Goal: Information Seeking & Learning: Learn about a topic

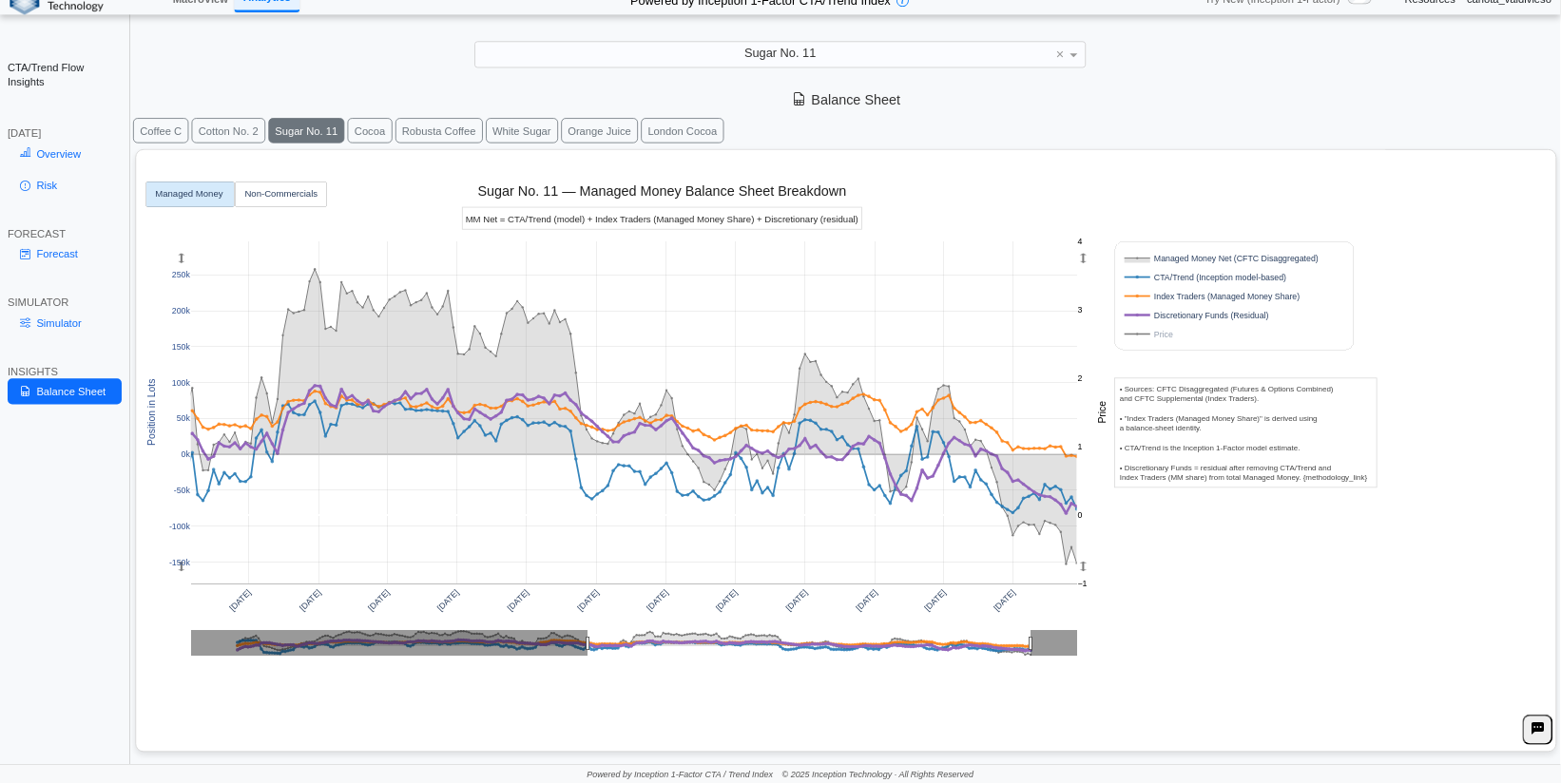
scroll to position [23, 0]
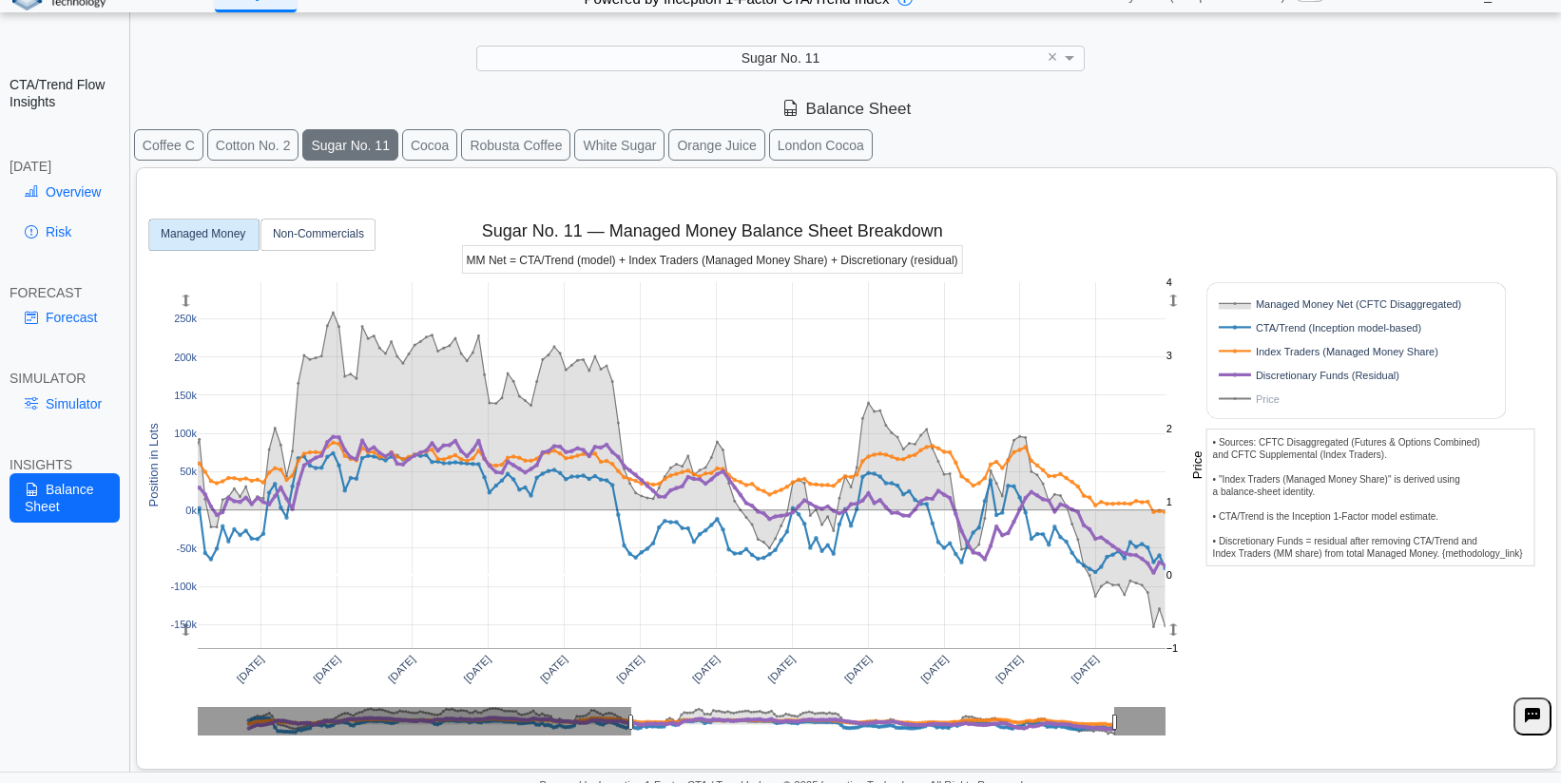
drag, startPoint x: 1960, startPoint y: 1, endPoint x: 1401, endPoint y: 715, distance: 906.6
click at [1401, 715] on div "[DATE] [DATE] [DATE] [DATE] [DATE] [DATE] [DATE] [DATE] [DATE] [DATE] [DATE] [D…" at bounding box center [842, 465] width 1396 height 595
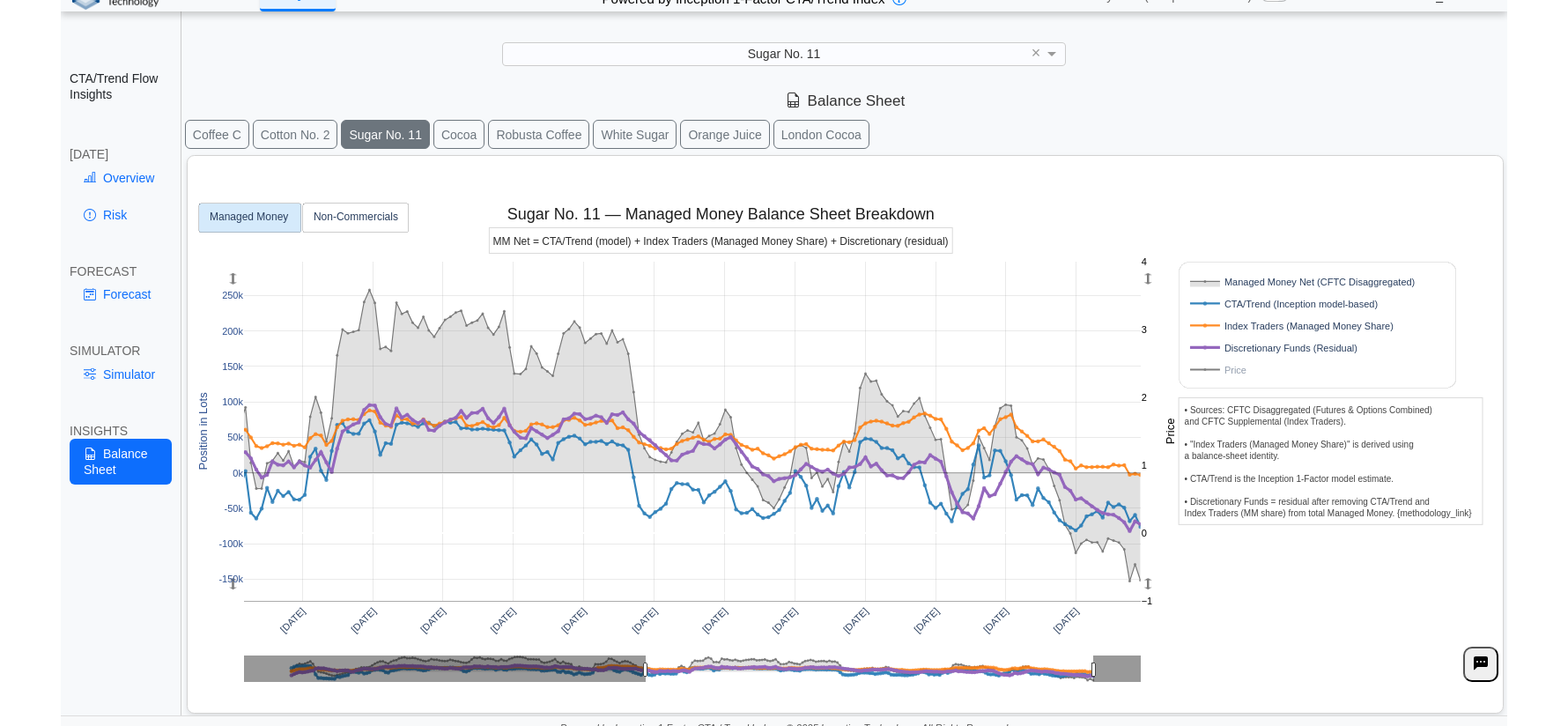
scroll to position [2, 0]
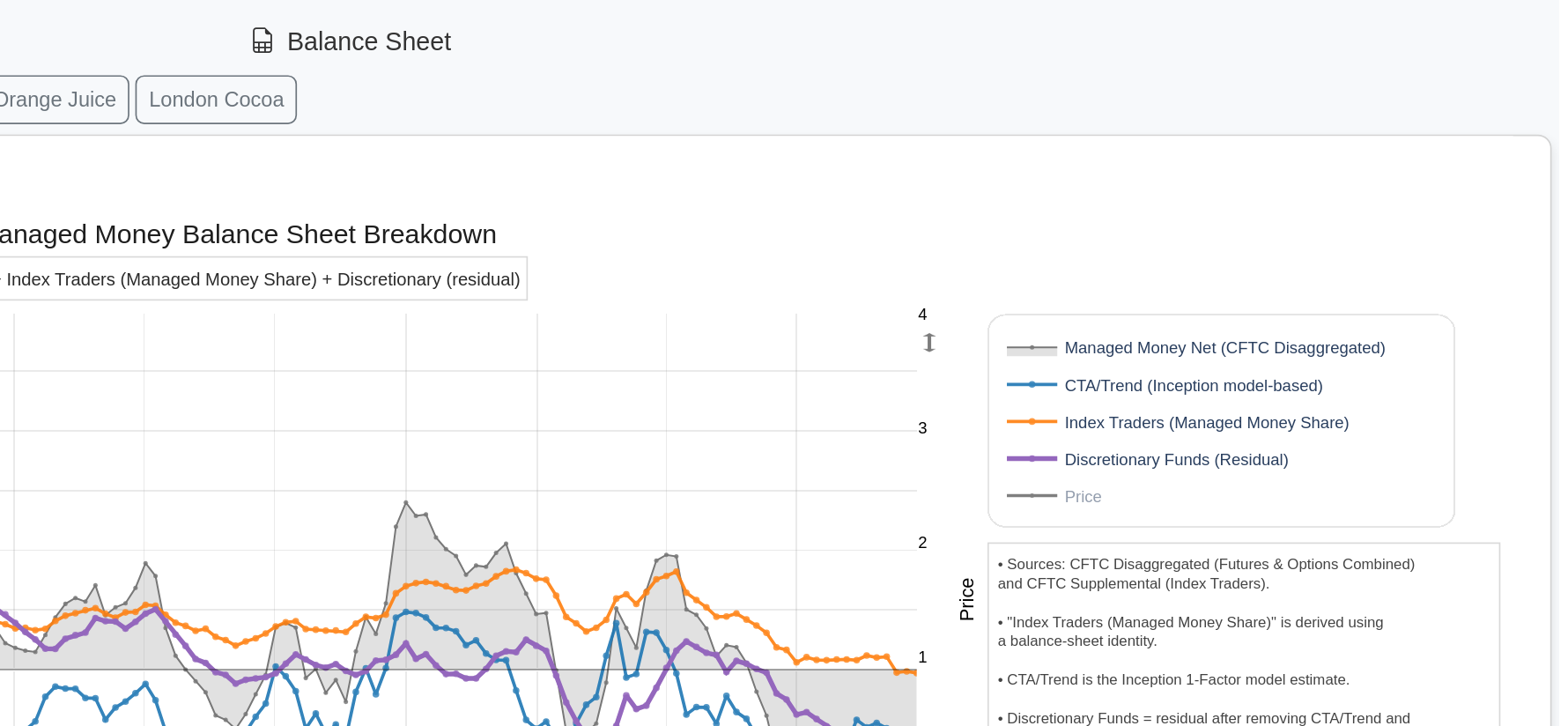
click at [1284, 372] on rect at bounding box center [1348, 370] width 224 height 17
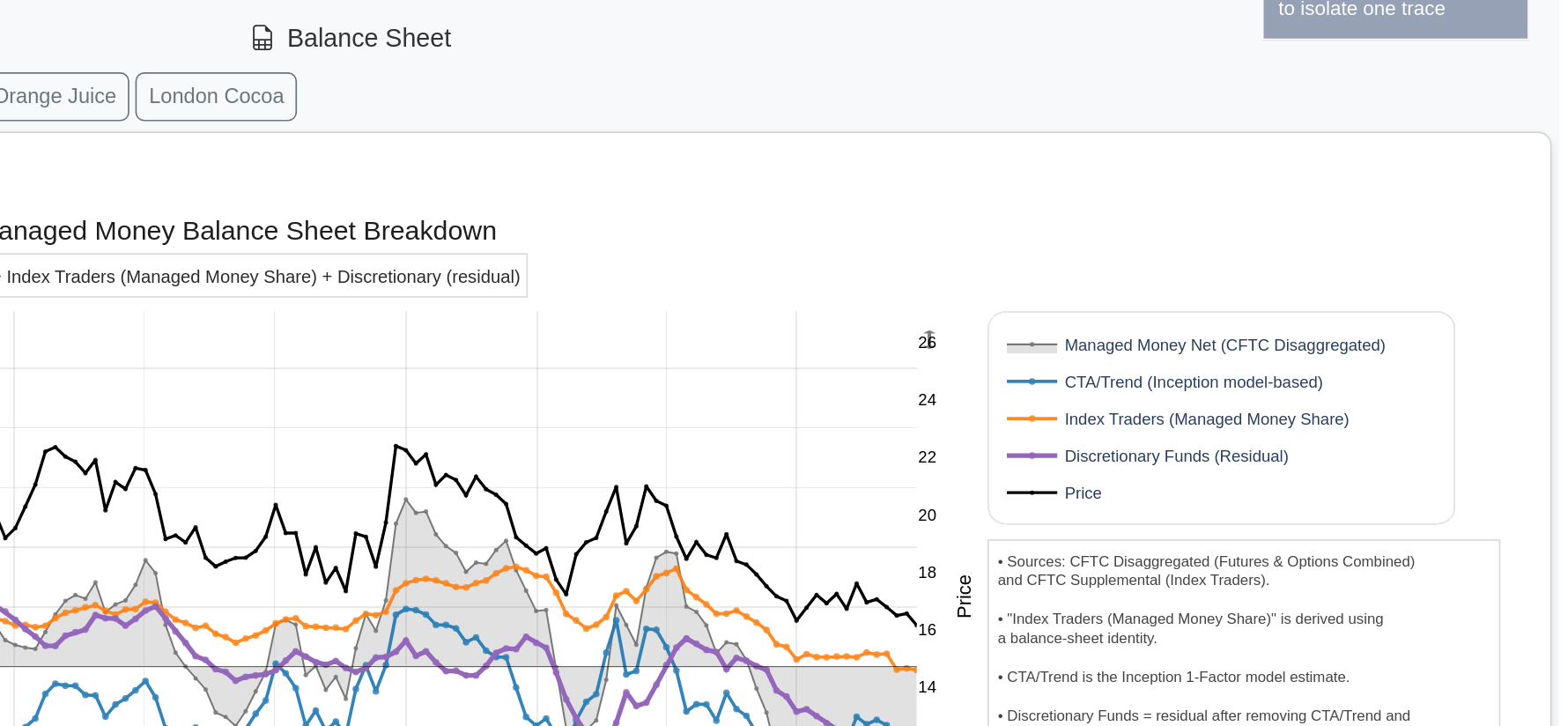
scroll to position [3, 0]
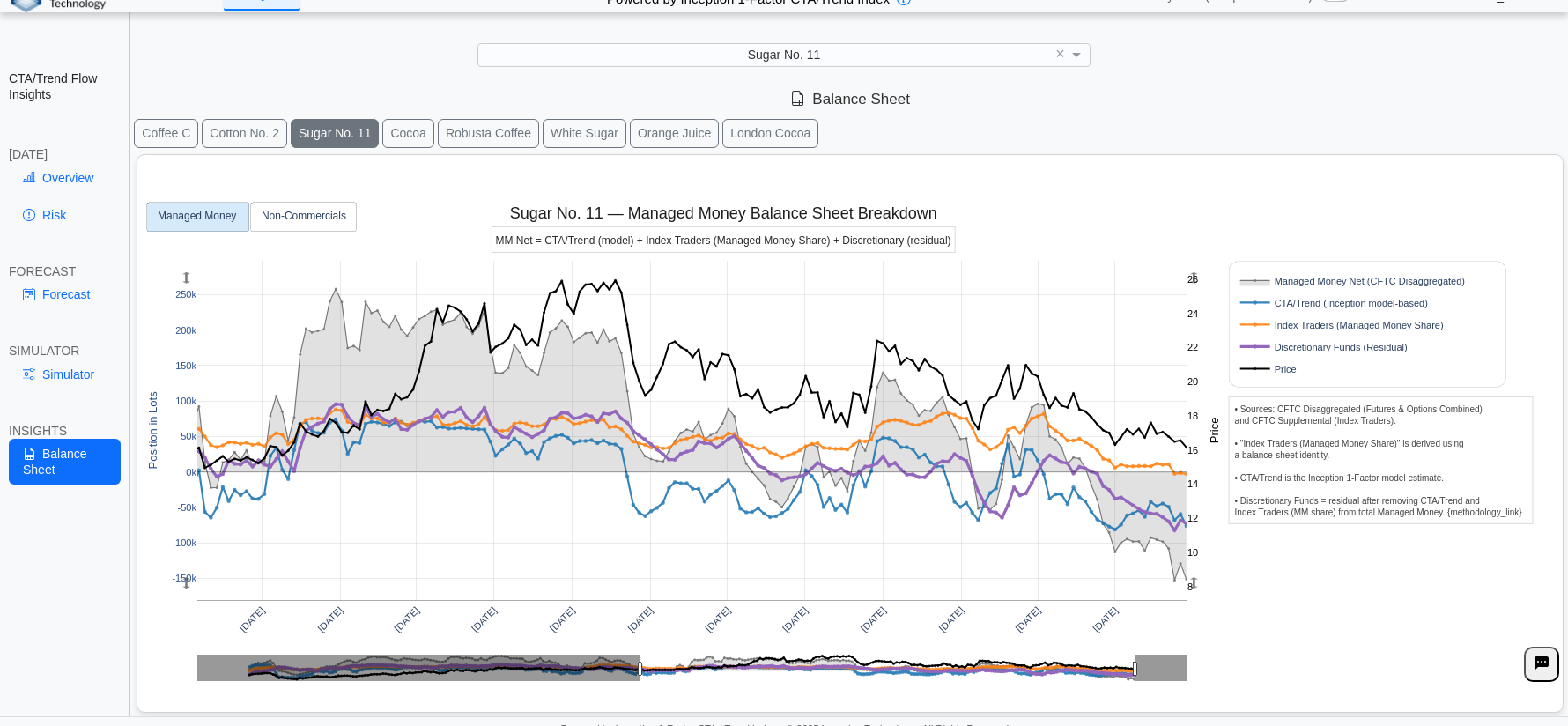
drag, startPoint x: 643, startPoint y: 668, endPoint x: 661, endPoint y: 669, distance: 18.0
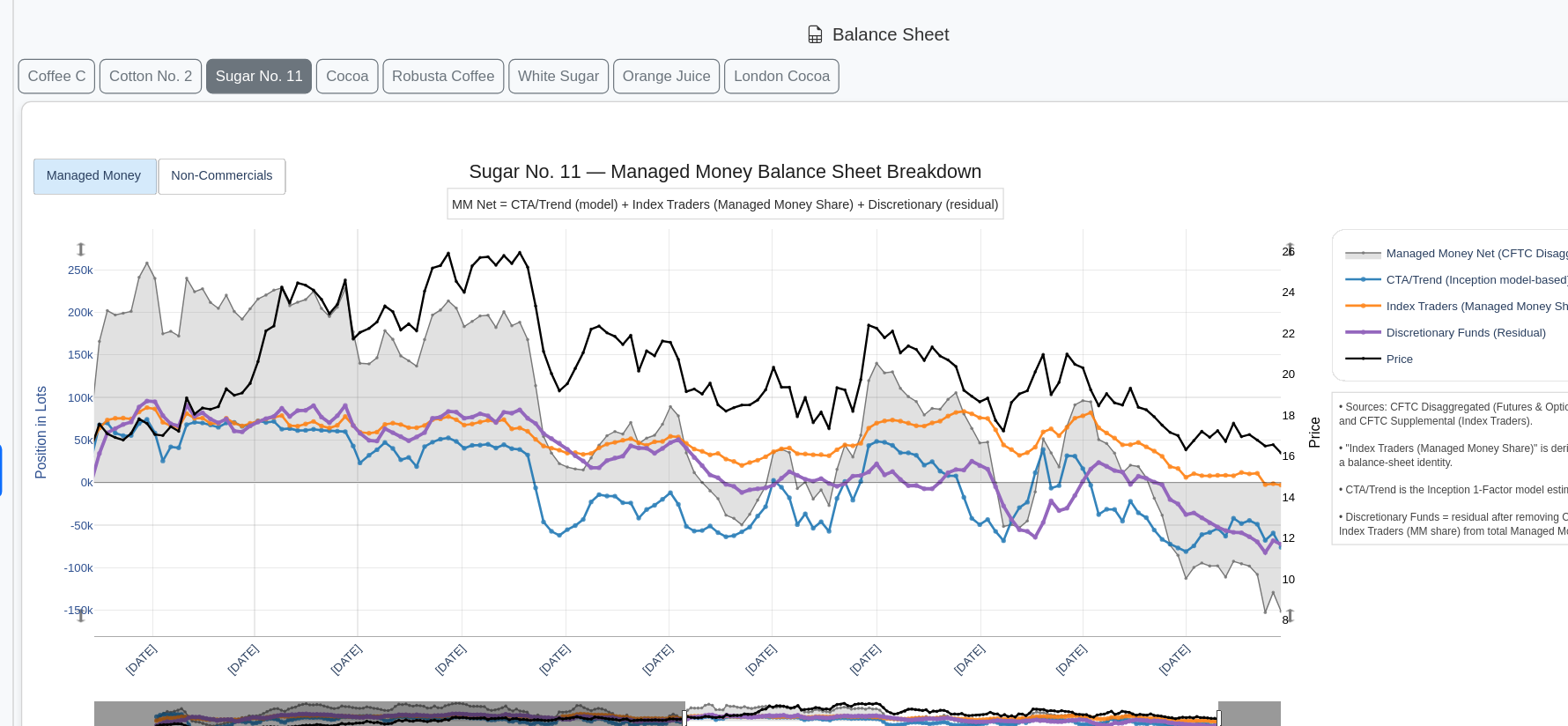
scroll to position [4, 0]
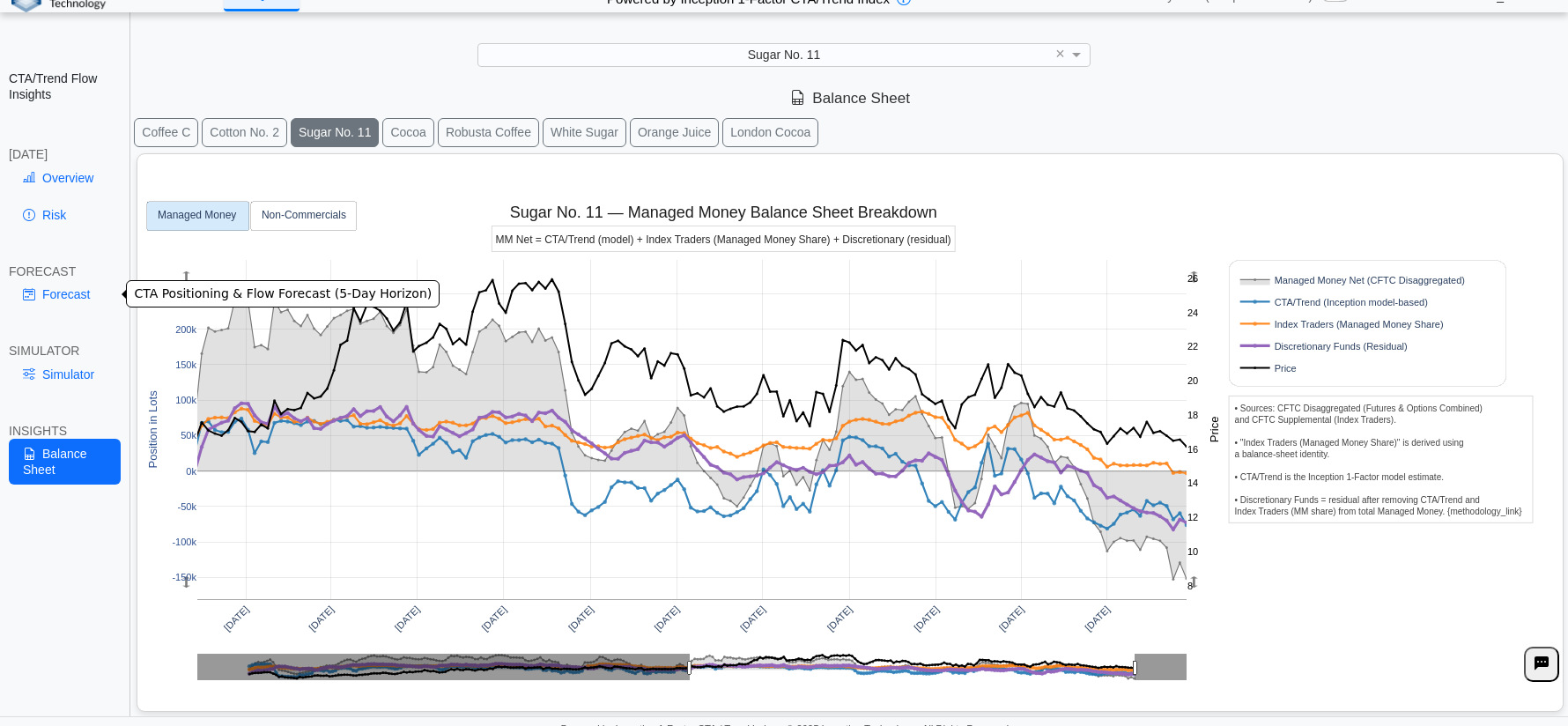
click at [46, 297] on link "Forecast" at bounding box center [65, 294] width 112 height 30
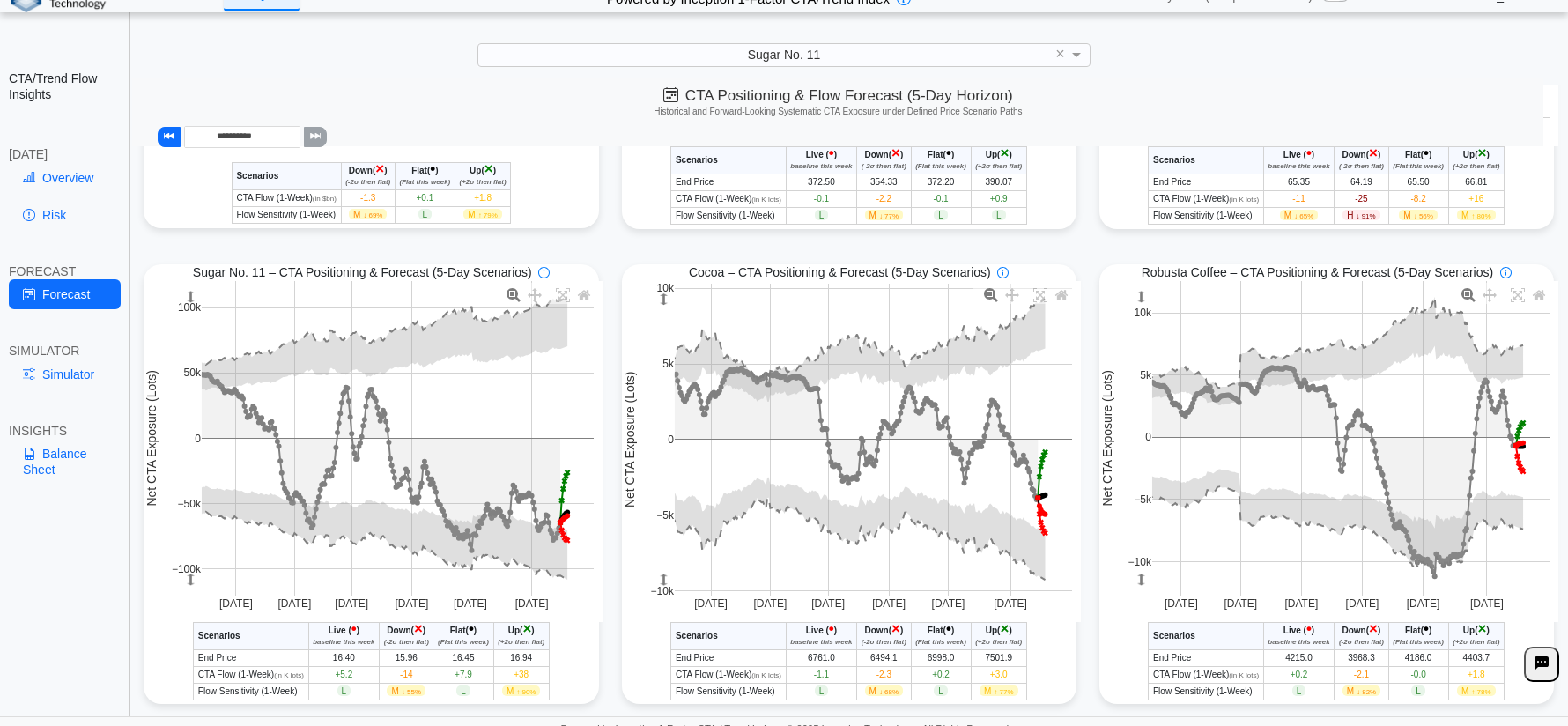
scroll to position [400, 0]
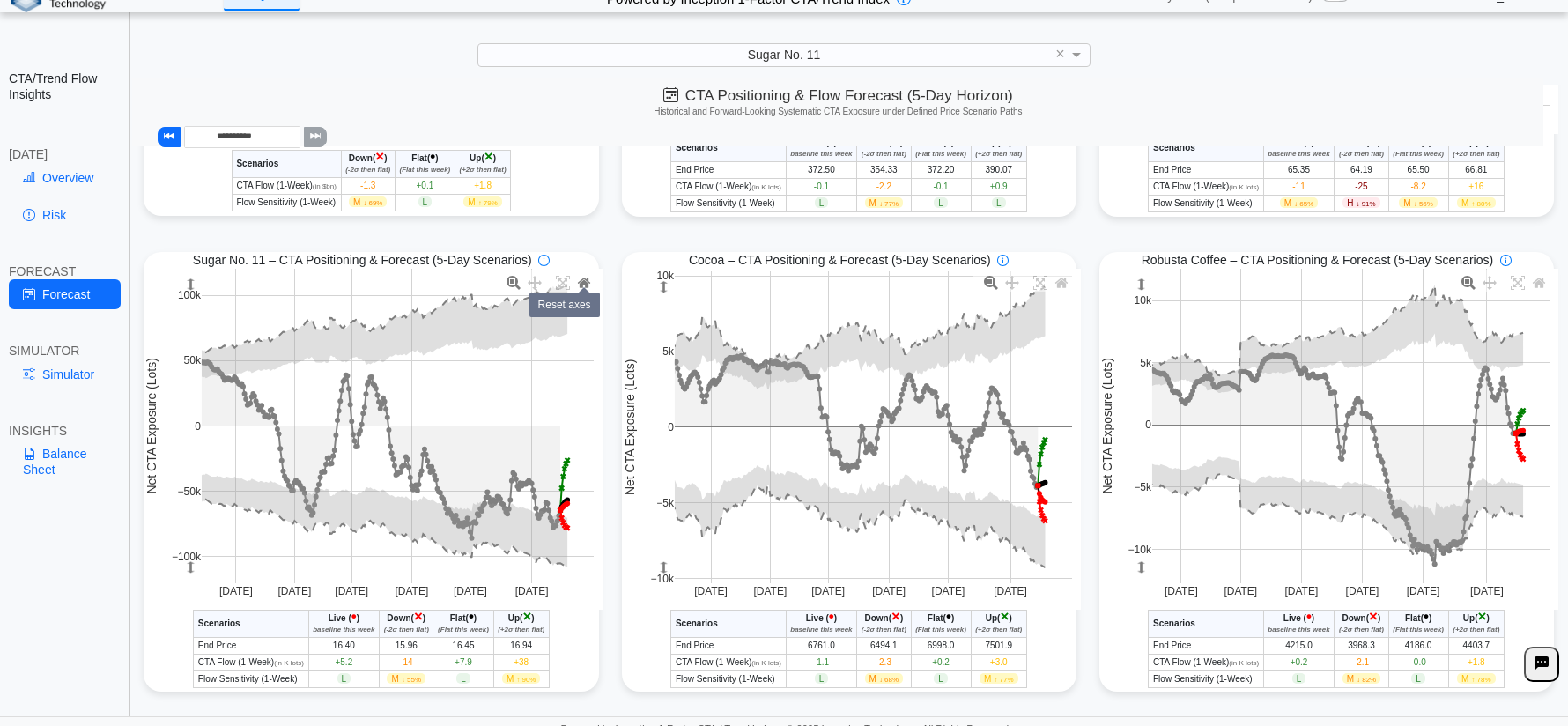
click at [588, 287] on icon at bounding box center [584, 283] width 14 height 14
click at [561, 289] on icon at bounding box center [563, 283] width 14 height 14
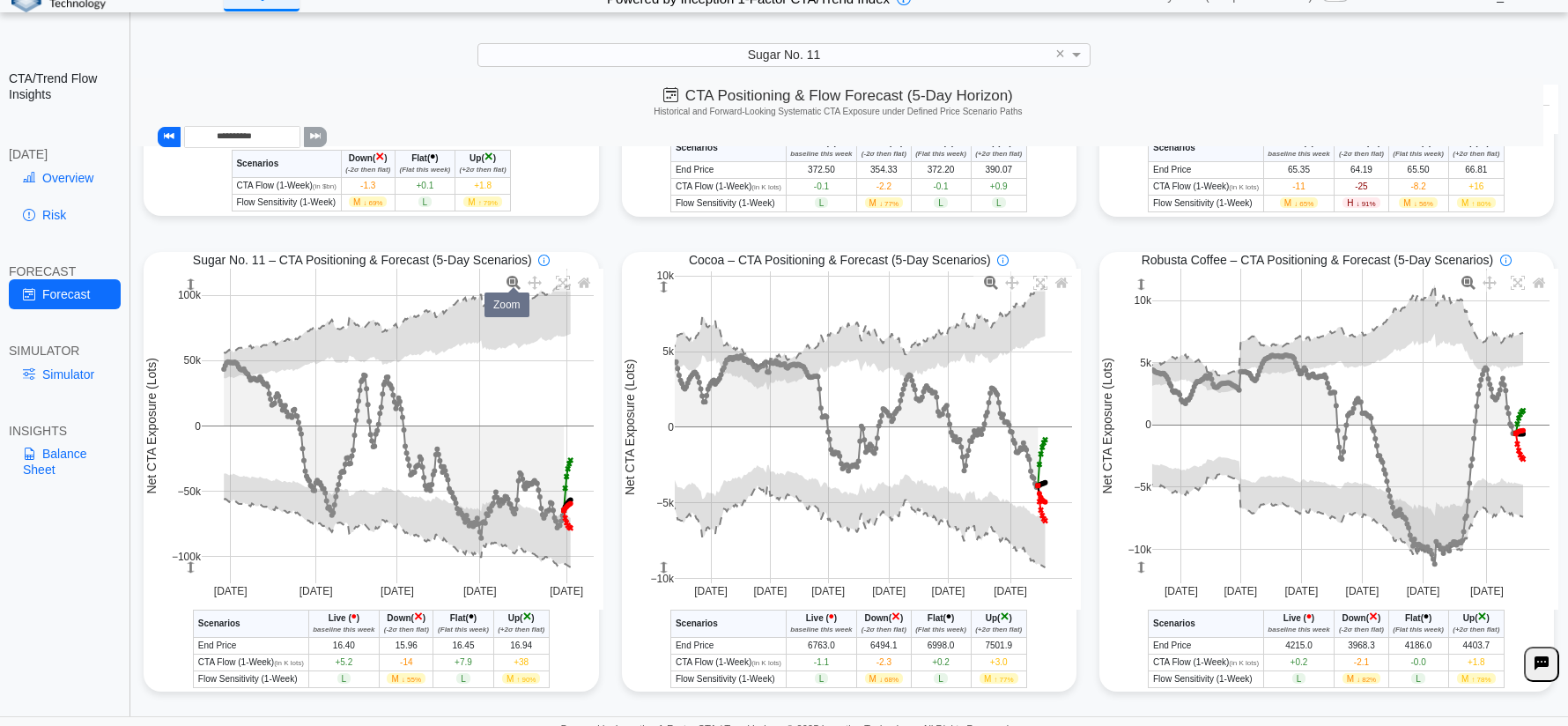
click at [510, 284] on icon at bounding box center [513, 283] width 14 height 14
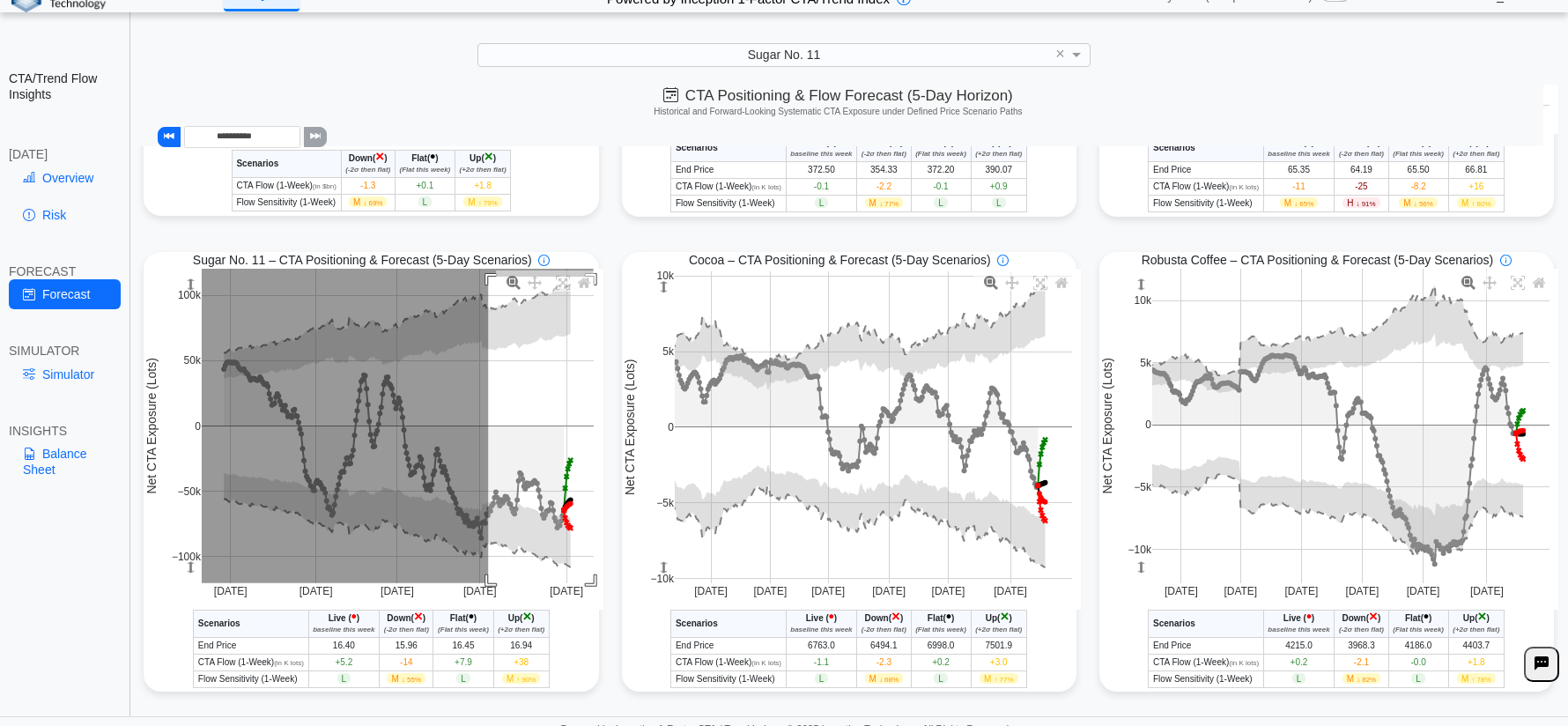
drag, startPoint x: 487, startPoint y: 279, endPoint x: 617, endPoint y: 604, distance: 350.0
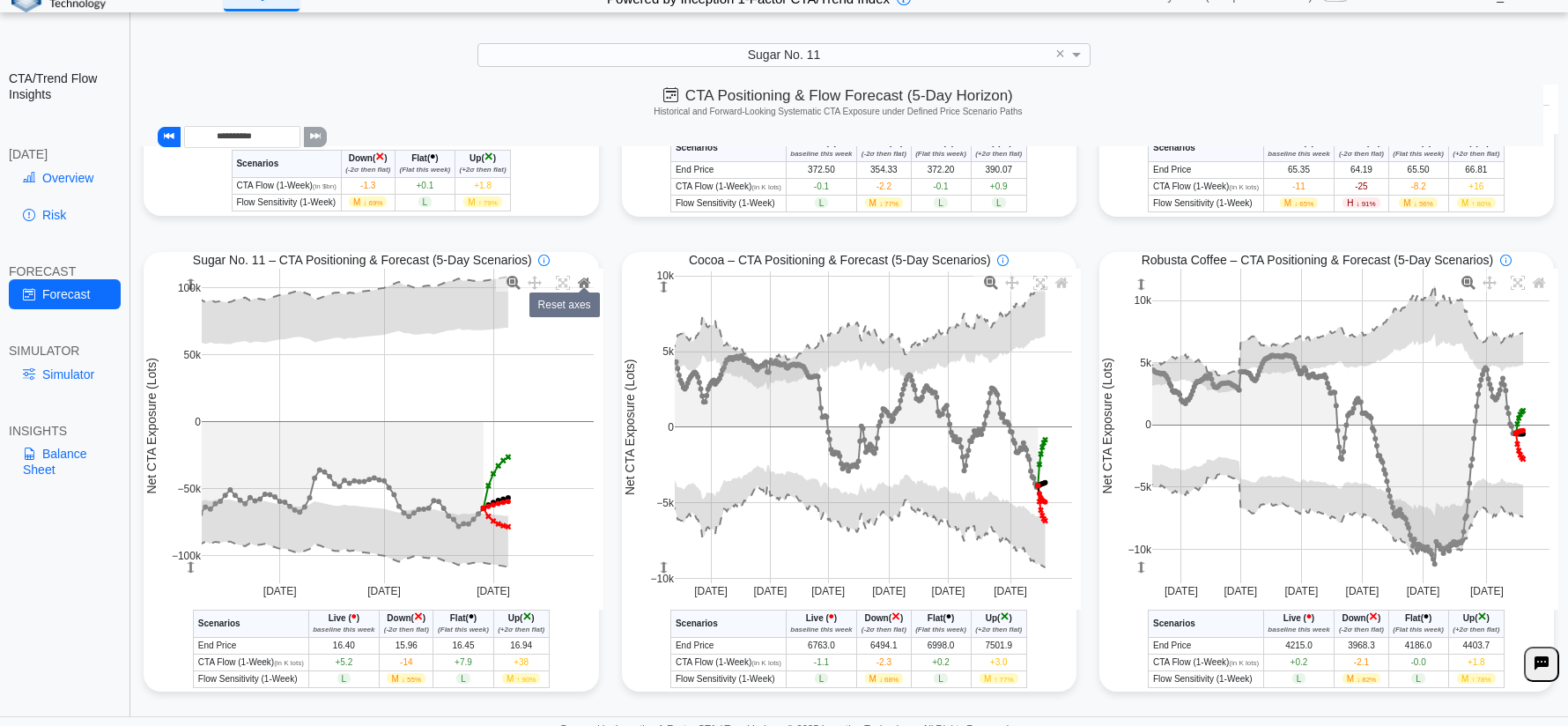
click at [584, 285] on icon at bounding box center [583, 283] width 12 height 9
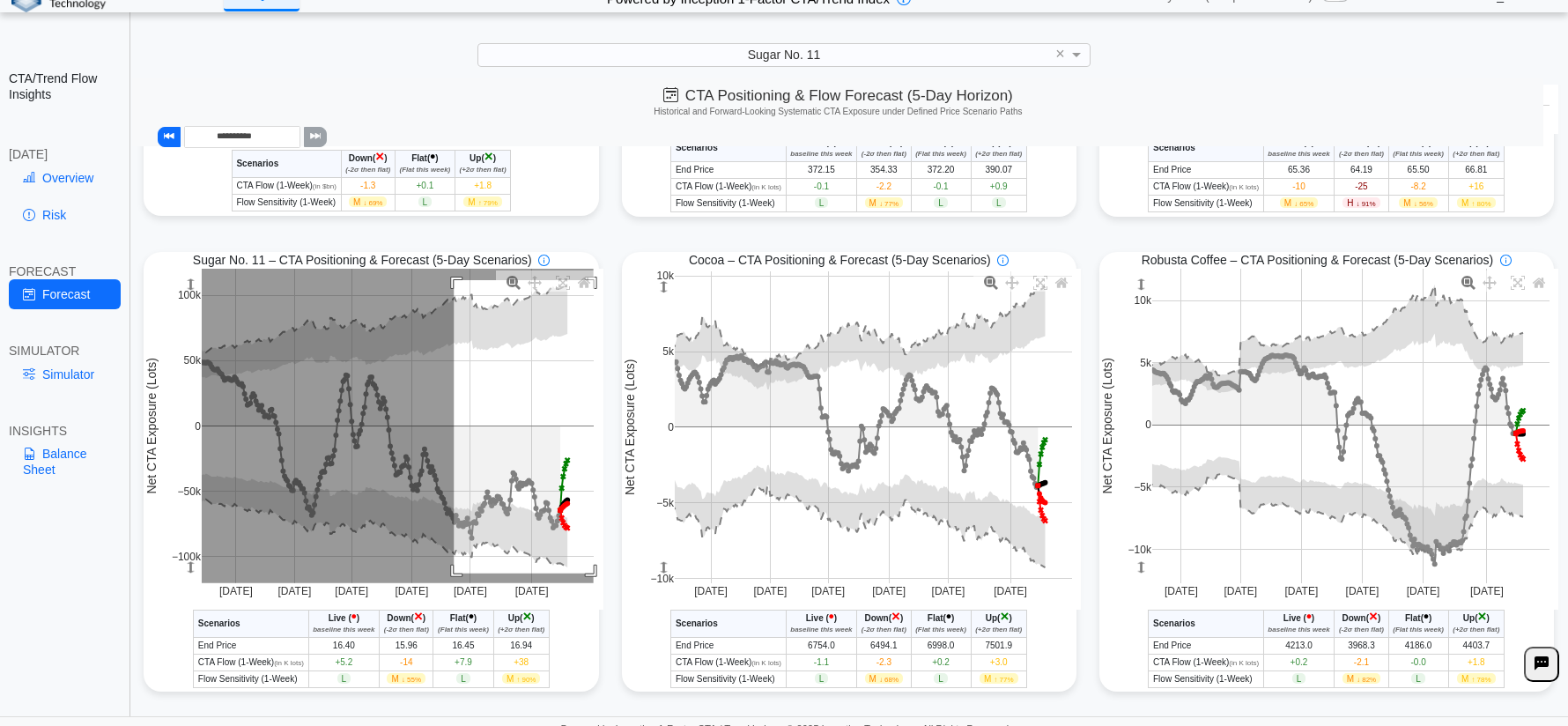
drag, startPoint x: 452, startPoint y: 283, endPoint x: 606, endPoint y: 595, distance: 347.9
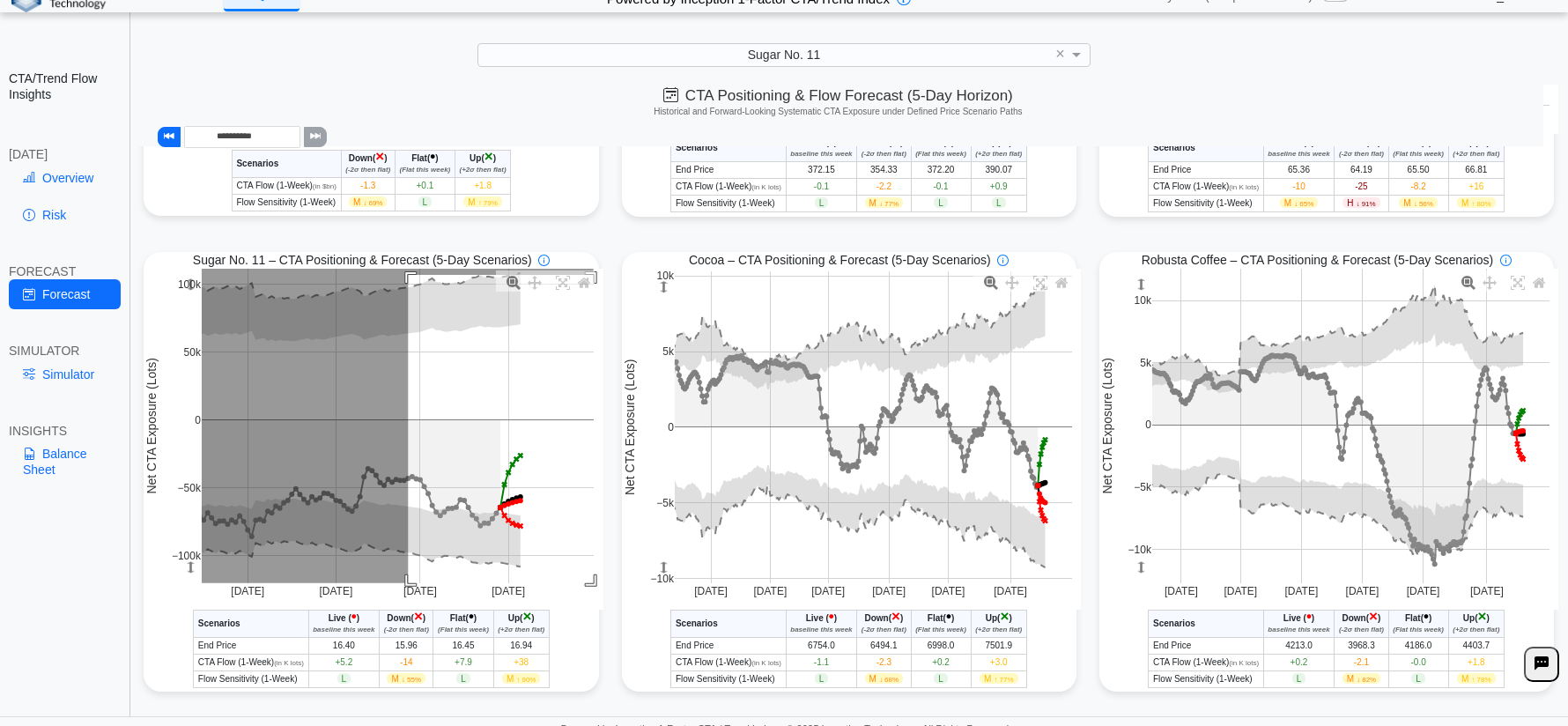
drag, startPoint x: 406, startPoint y: 277, endPoint x: 632, endPoint y: 628, distance: 417.5
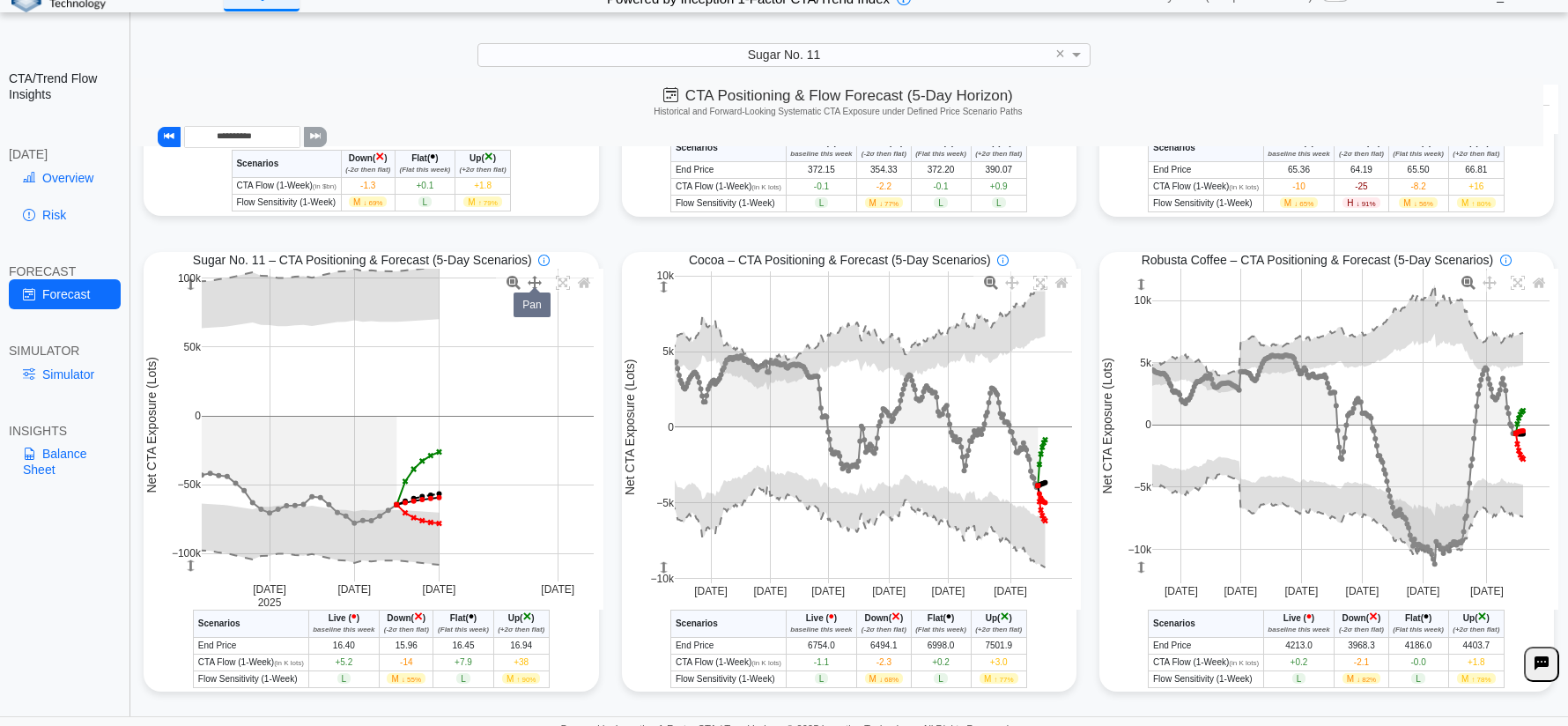
click at [530, 290] on icon at bounding box center [534, 283] width 14 height 14
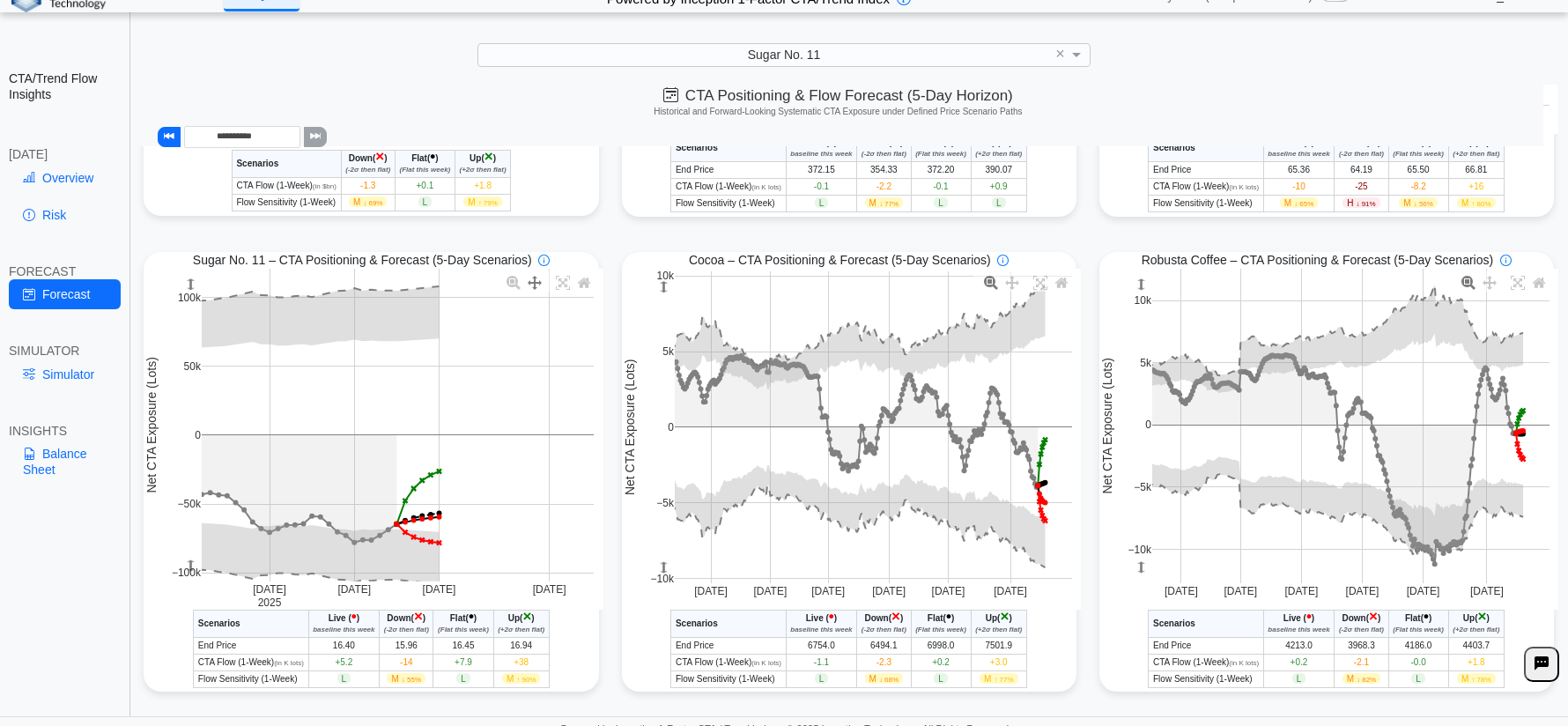
drag, startPoint x: 464, startPoint y: 338, endPoint x: 468, endPoint y: 358, distance: 20.4
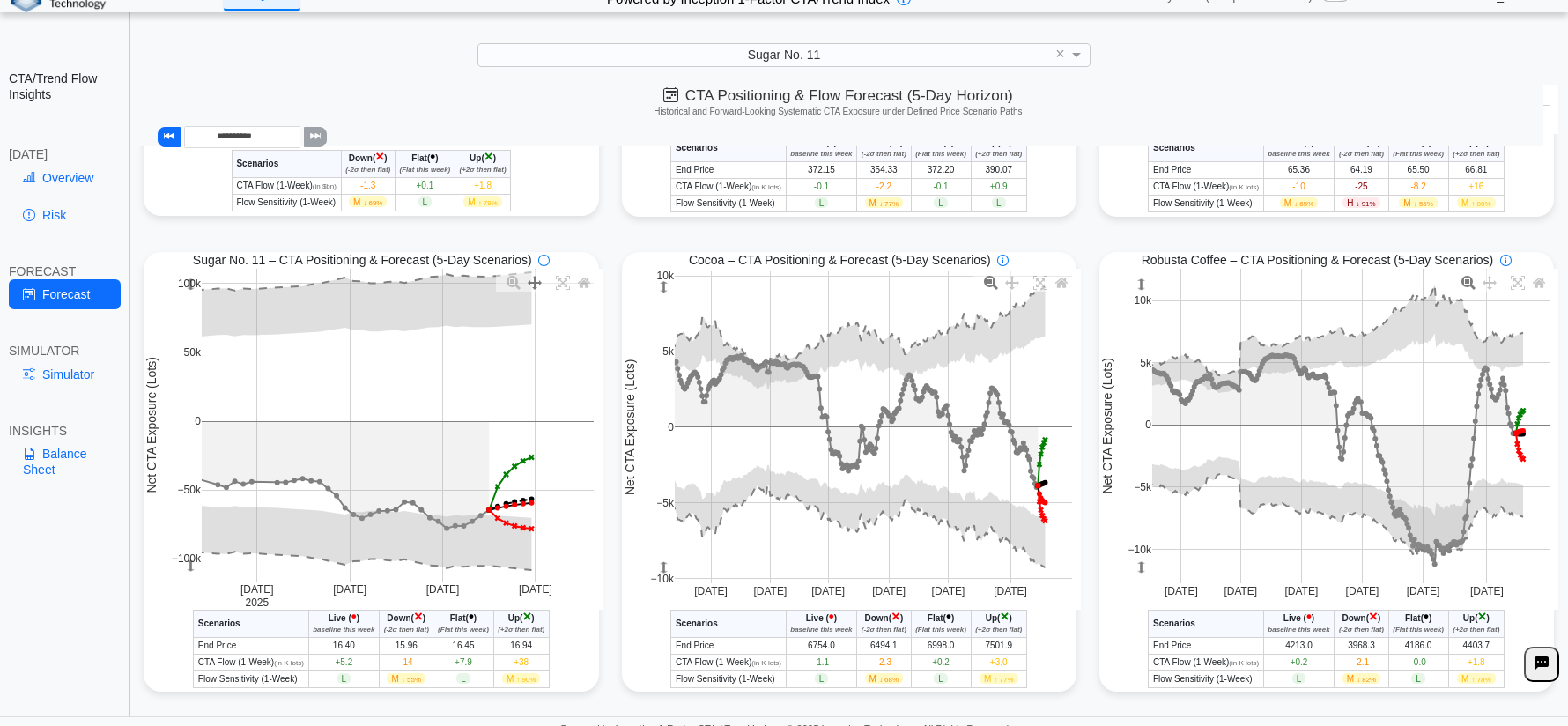
drag, startPoint x: 464, startPoint y: 385, endPoint x: 557, endPoint y: 371, distance: 94.0
click at [508, 287] on icon at bounding box center [513, 283] width 14 height 14
click at [415, 268] on span "Sugar No. 11 – CTA Positioning & Forecast (5-Day Scenarios)" at bounding box center [362, 260] width 339 height 16
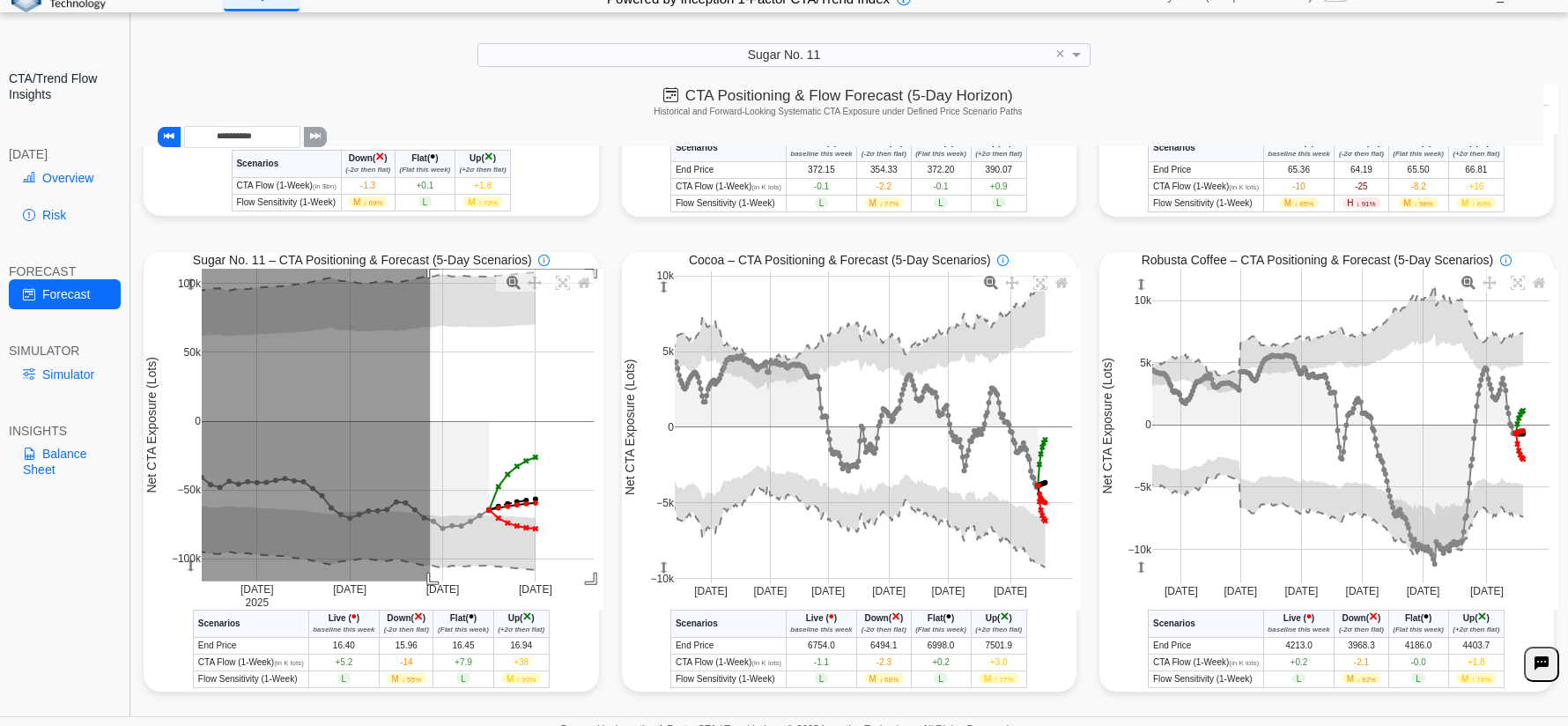
drag, startPoint x: 428, startPoint y: 273, endPoint x: 638, endPoint y: 642, distance: 424.6
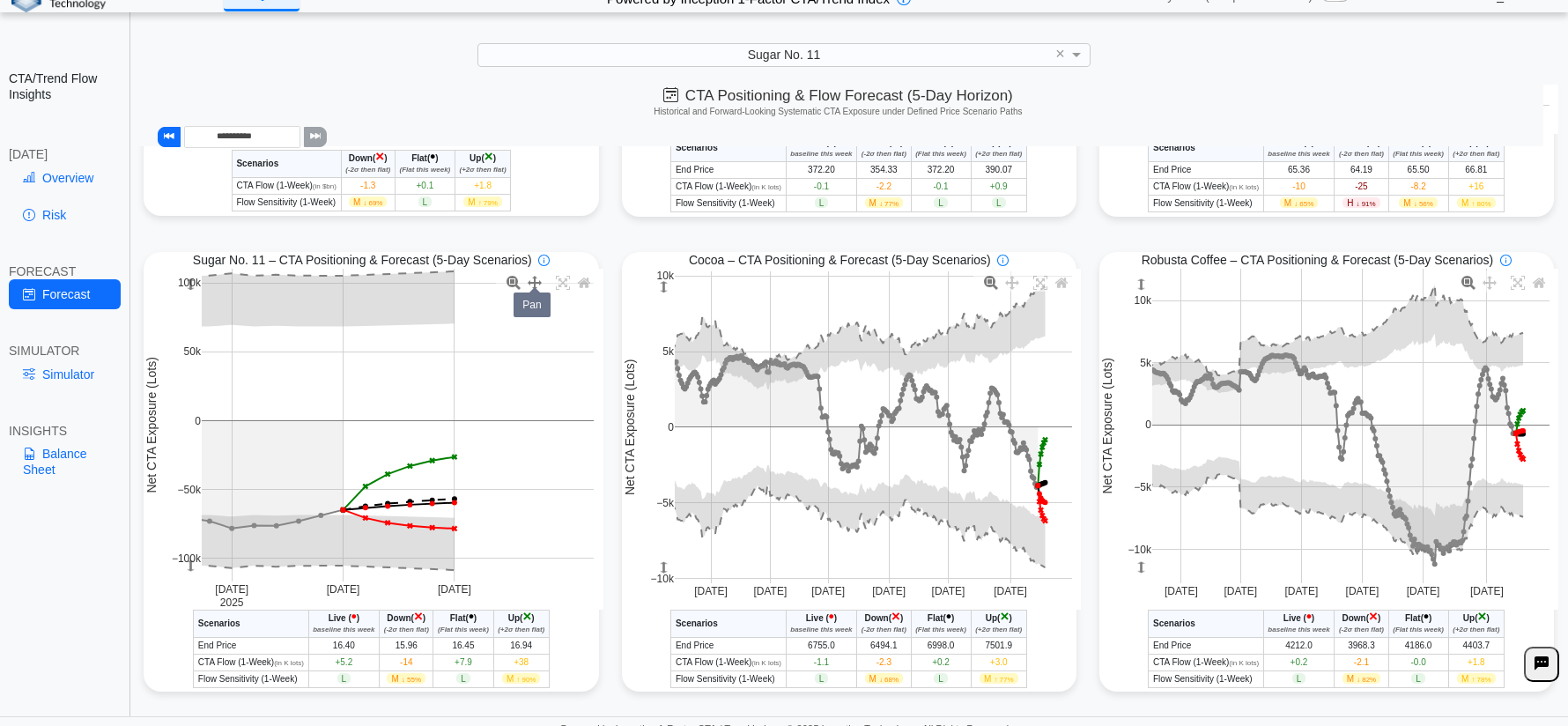
click at [530, 290] on icon at bounding box center [534, 283] width 14 height 14
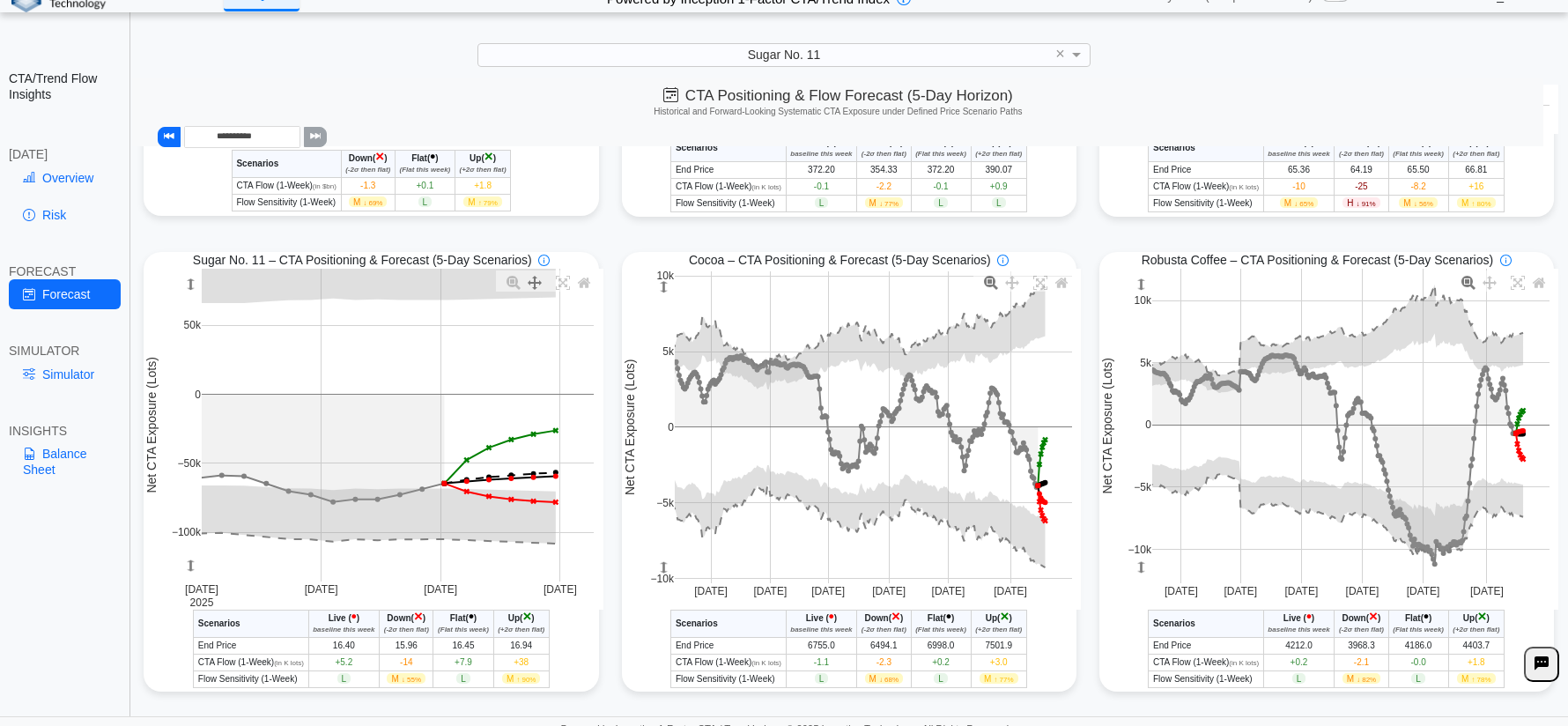
drag, startPoint x: 441, startPoint y: 388, endPoint x: 544, endPoint y: 363, distance: 106.0
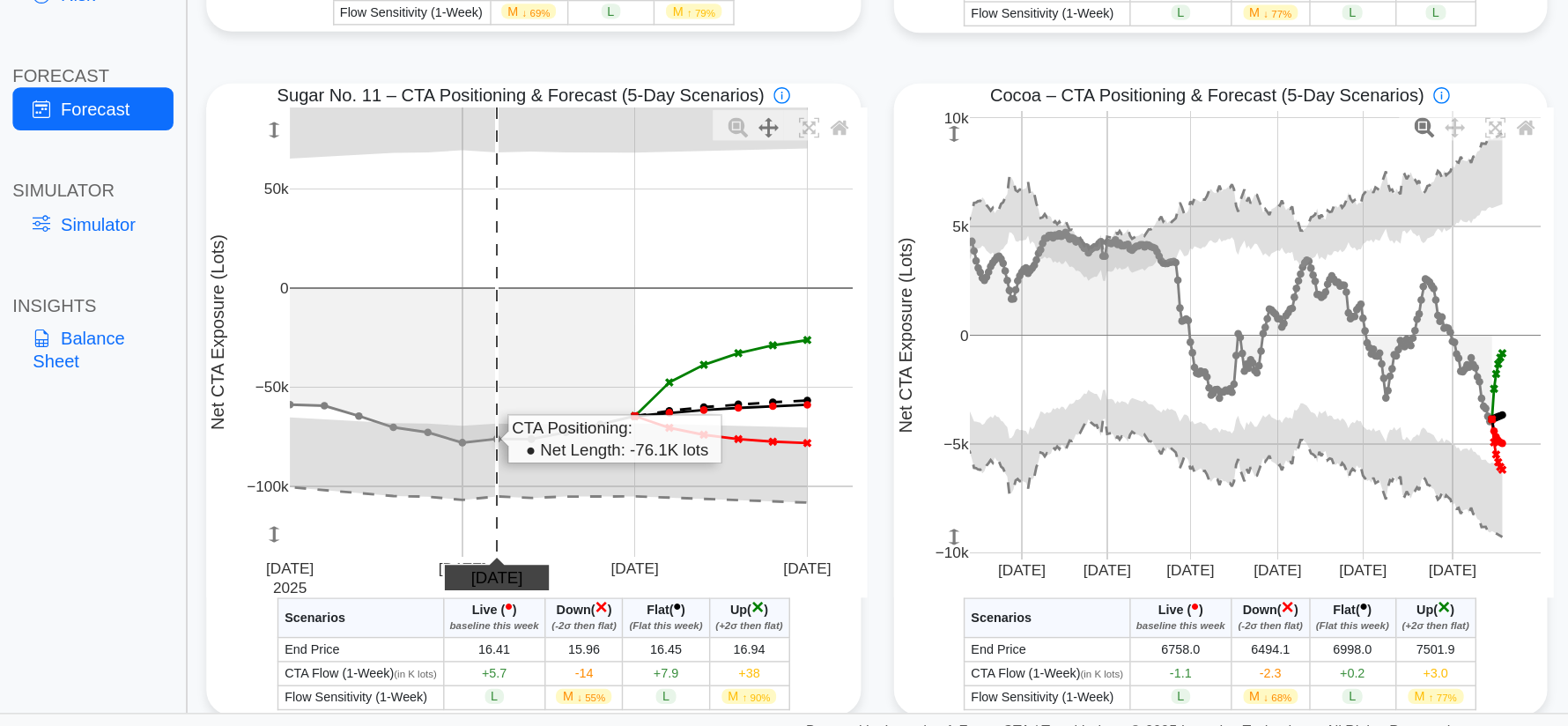
scroll to position [24, 0]
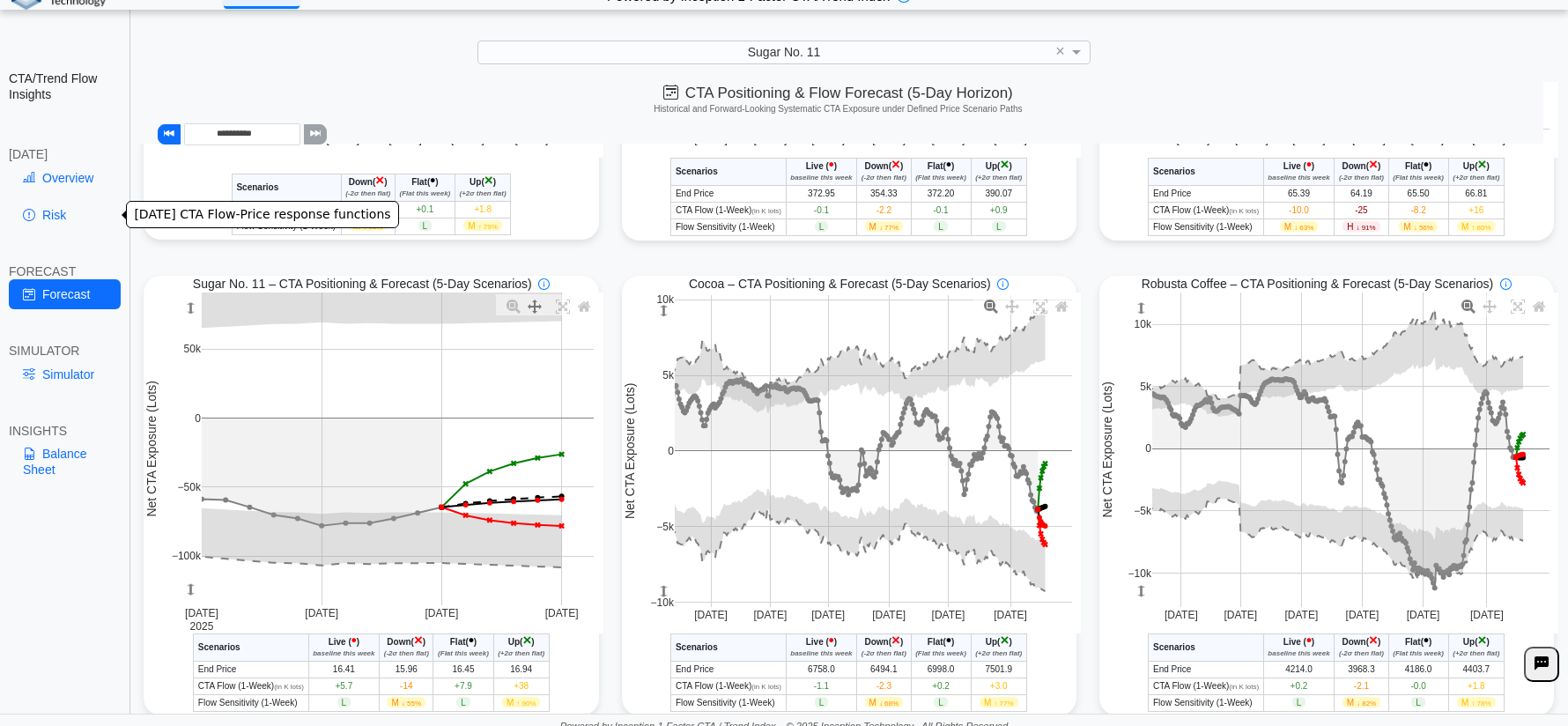
click at [51, 165] on link "Overview" at bounding box center [65, 178] width 112 height 30
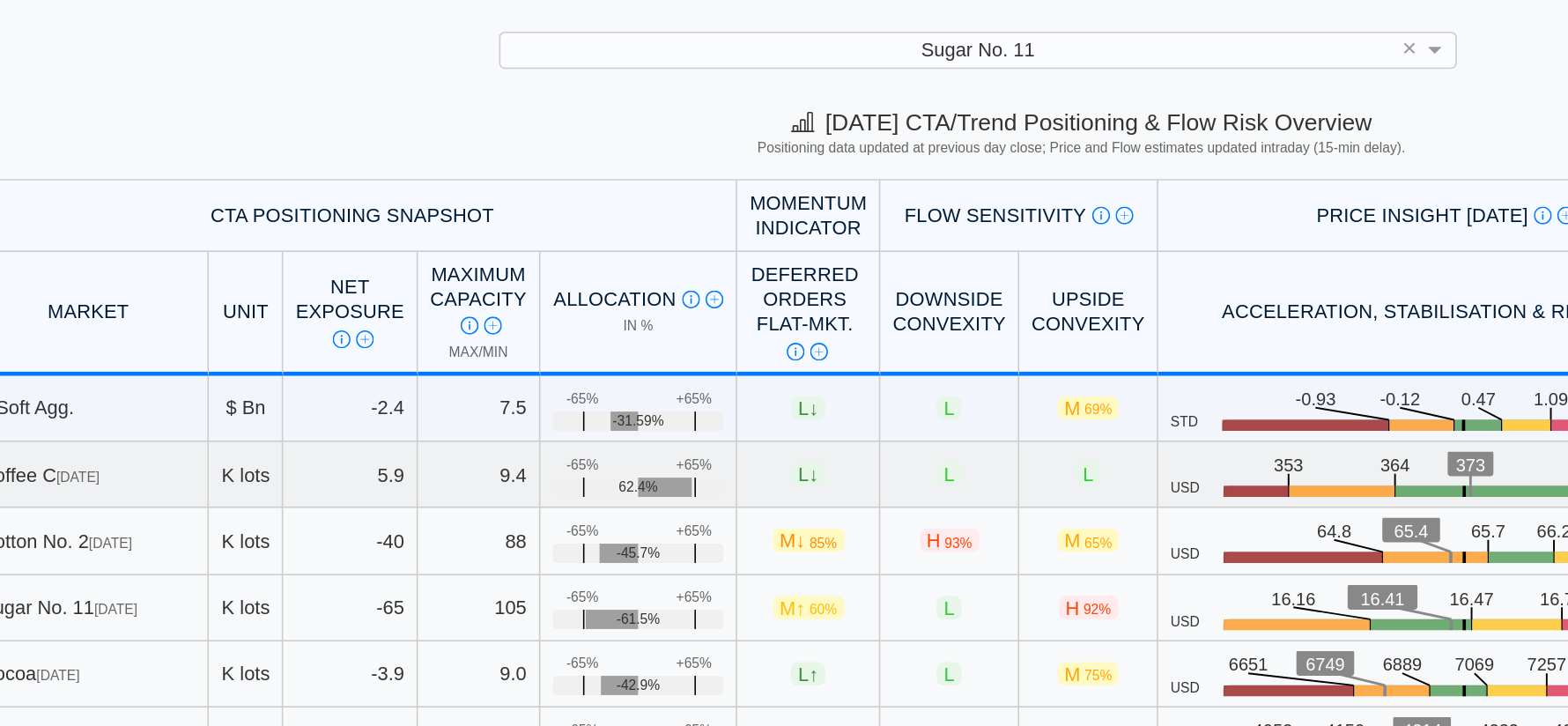
scroll to position [45, 0]
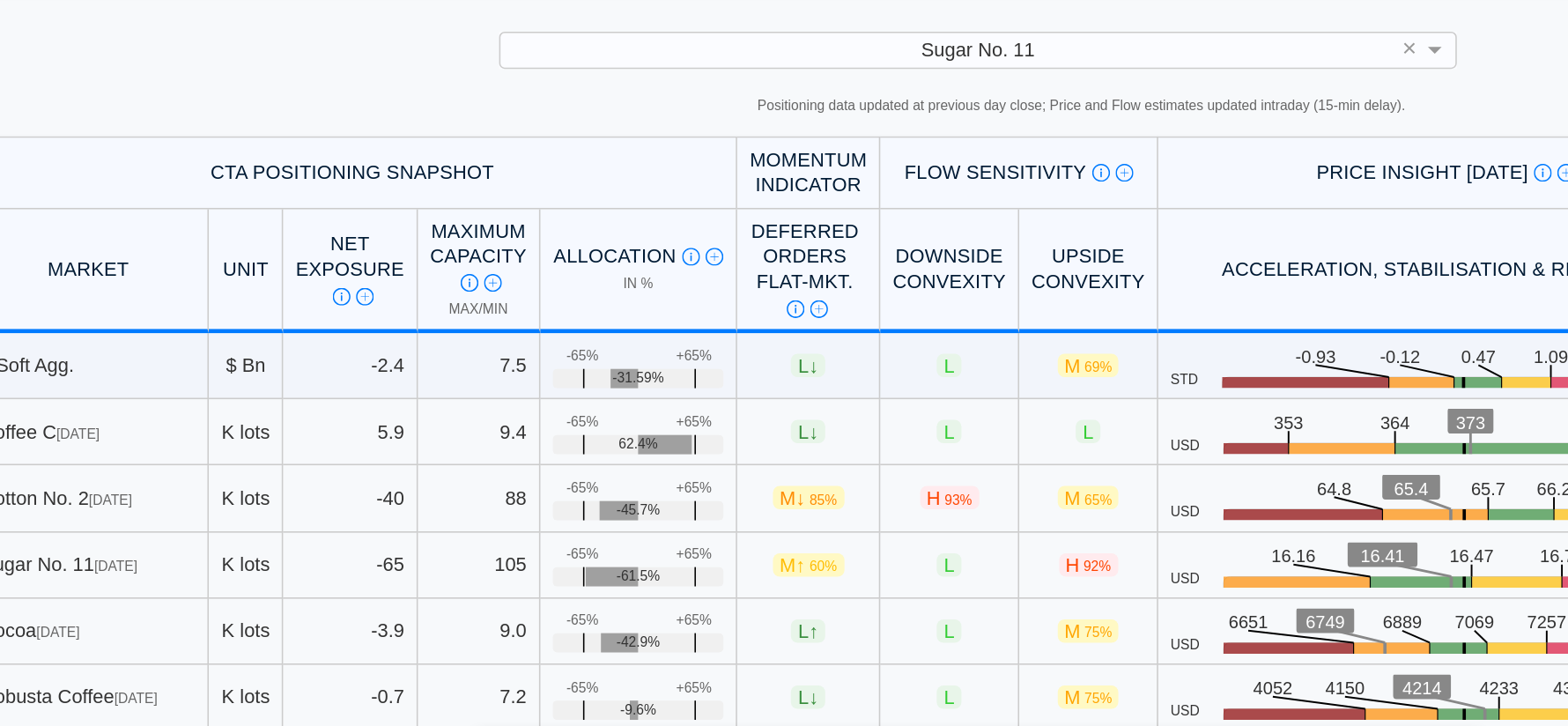
click at [673, 212] on img at bounding box center [667, 218] width 11 height 11
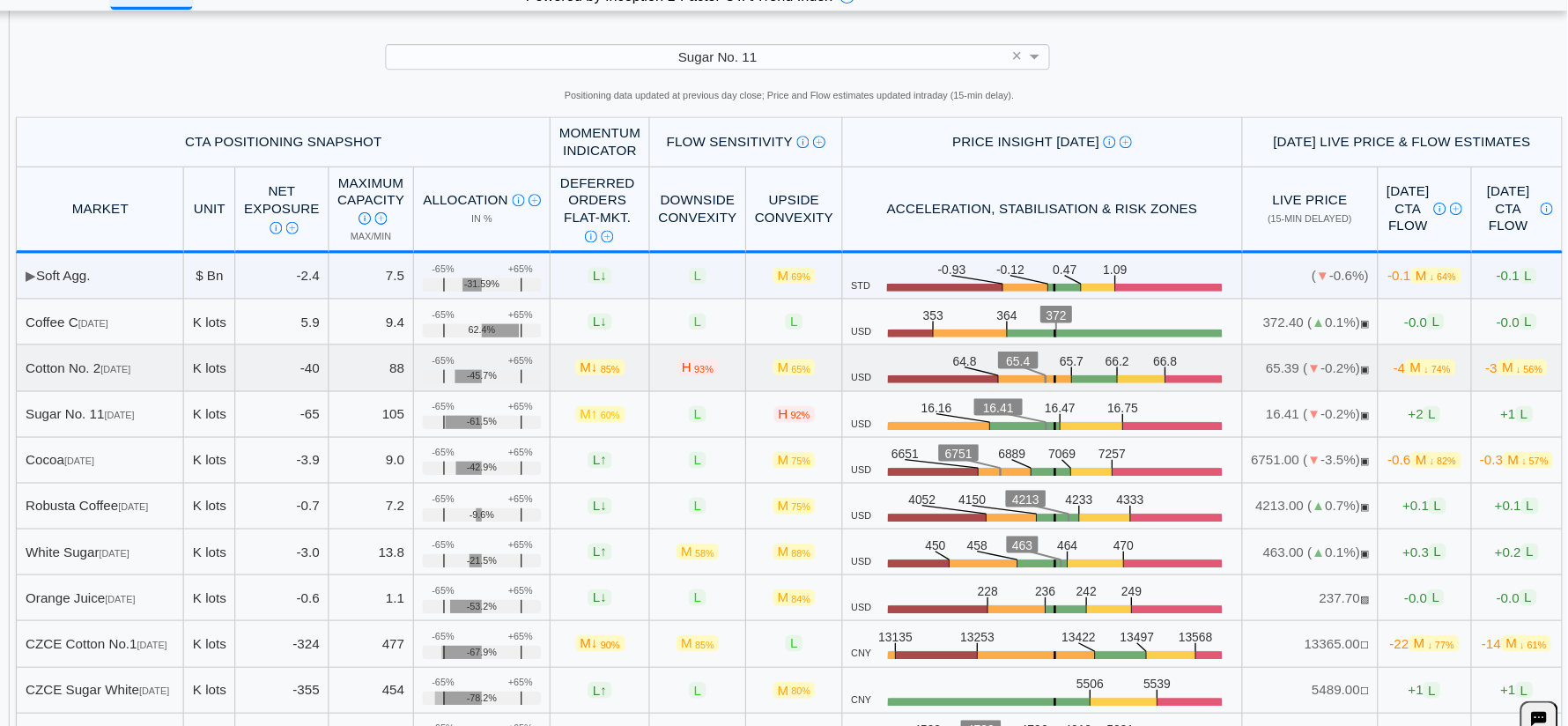
scroll to position [33, 0]
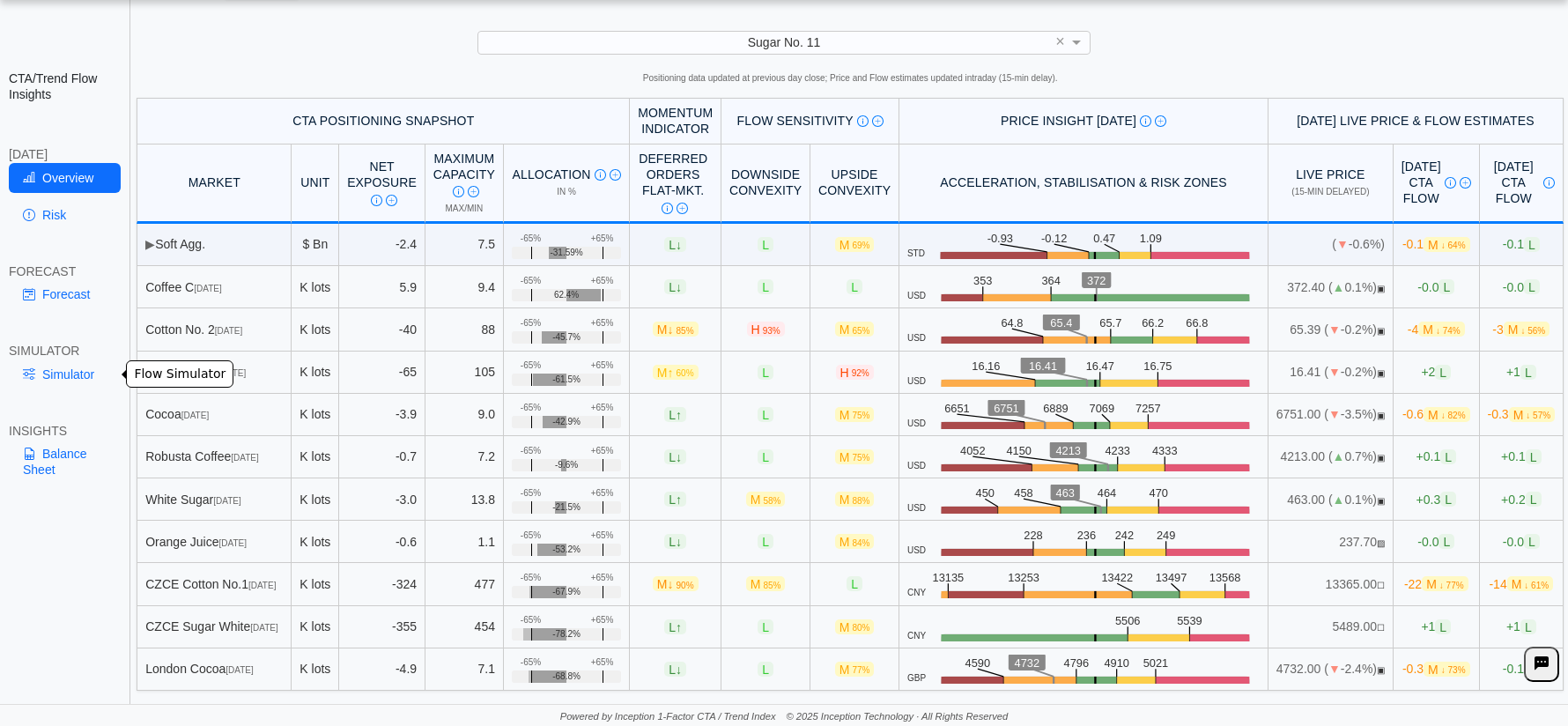
click at [42, 375] on link "Simulator" at bounding box center [65, 375] width 112 height 30
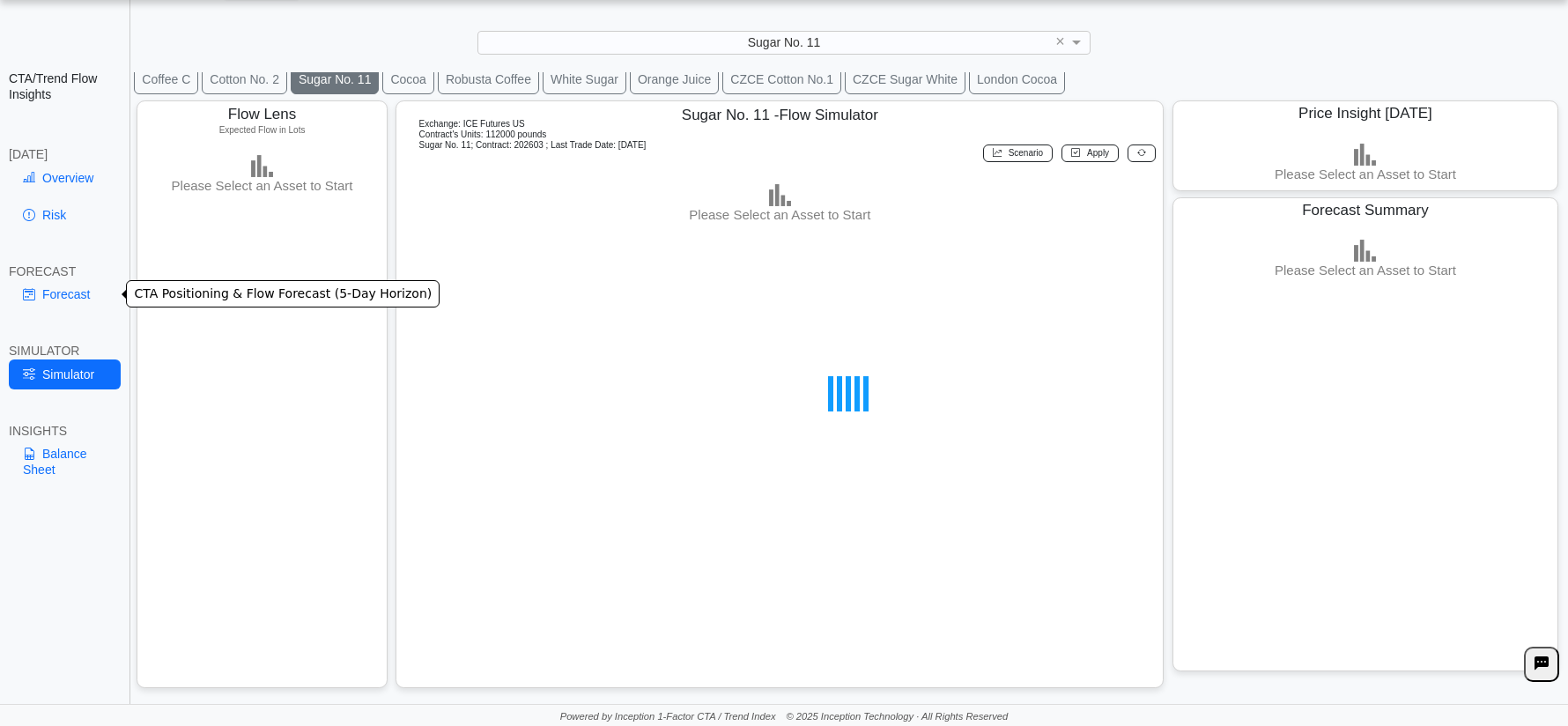
click at [74, 294] on link "Forecast" at bounding box center [65, 294] width 112 height 30
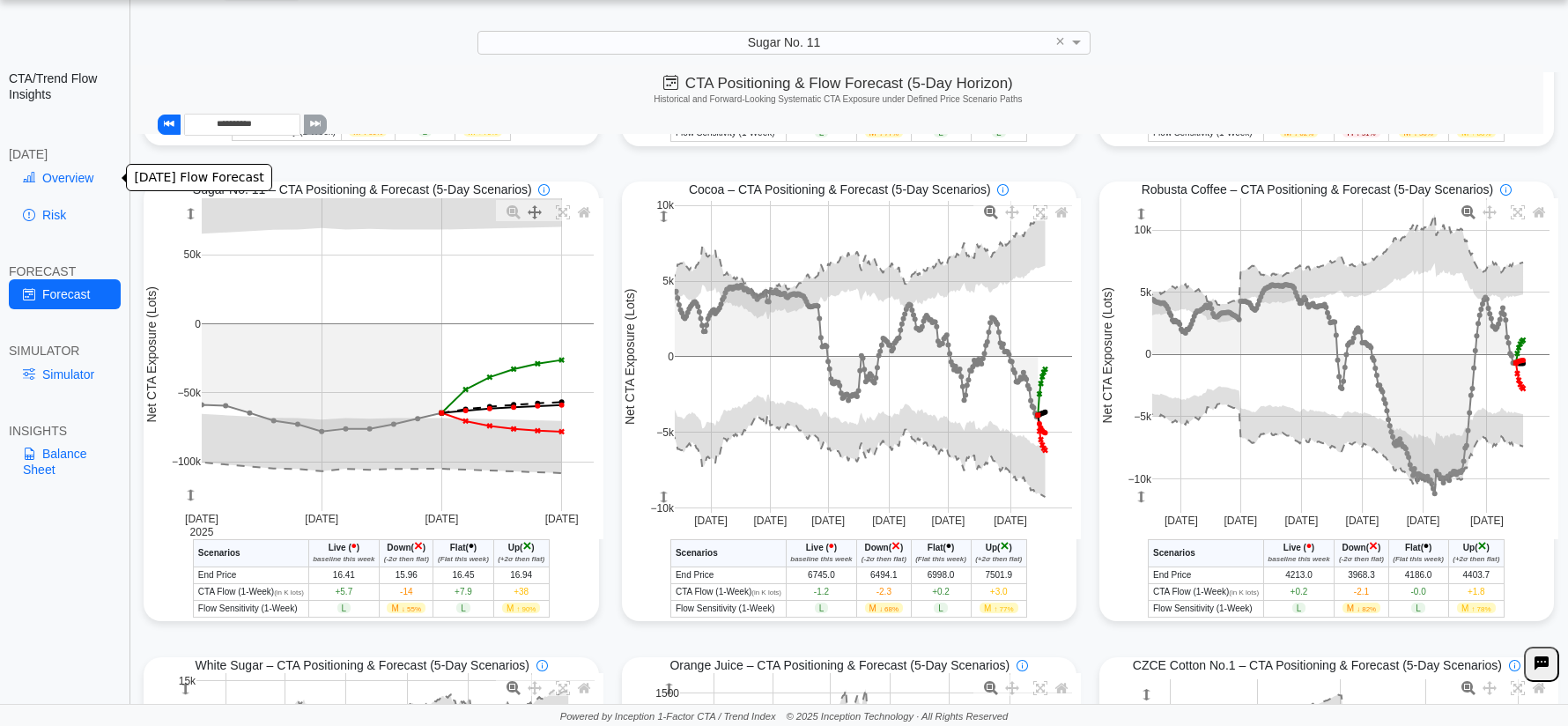
click at [49, 182] on link "Overview" at bounding box center [65, 178] width 112 height 30
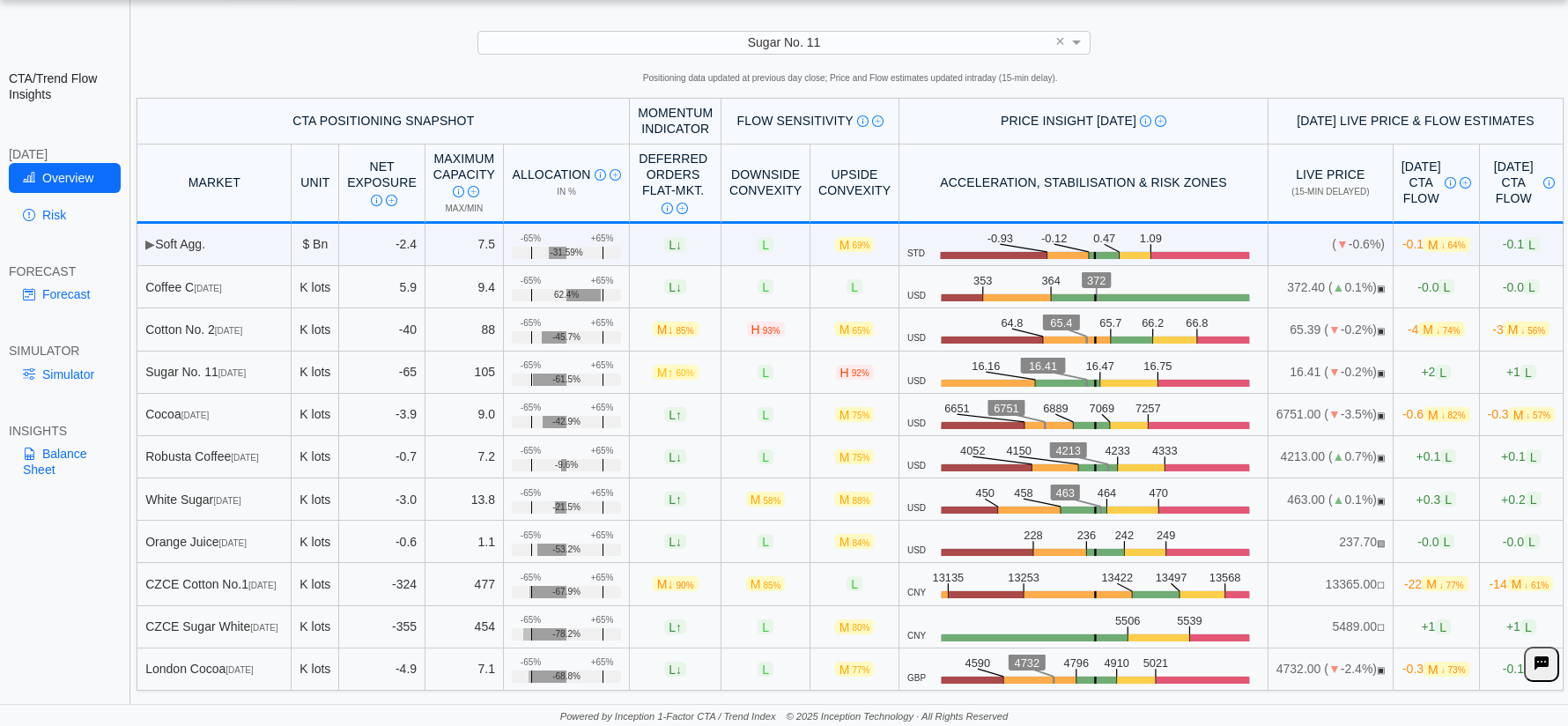
scroll to position [45, 0]
click at [33, 590] on div "CTA/Trend Flow Insights [DATE] Overview Risk FORECAST Forecast SIMULATOR Simula…" at bounding box center [65, 363] width 131 height 726
click at [78, 721] on div "Powered by Inception 1-Factor CTA / Trend Index © 2025 Inception Technology · A…" at bounding box center [784, 715] width 1568 height 22
click at [57, 224] on link "Risk" at bounding box center [65, 215] width 112 height 30
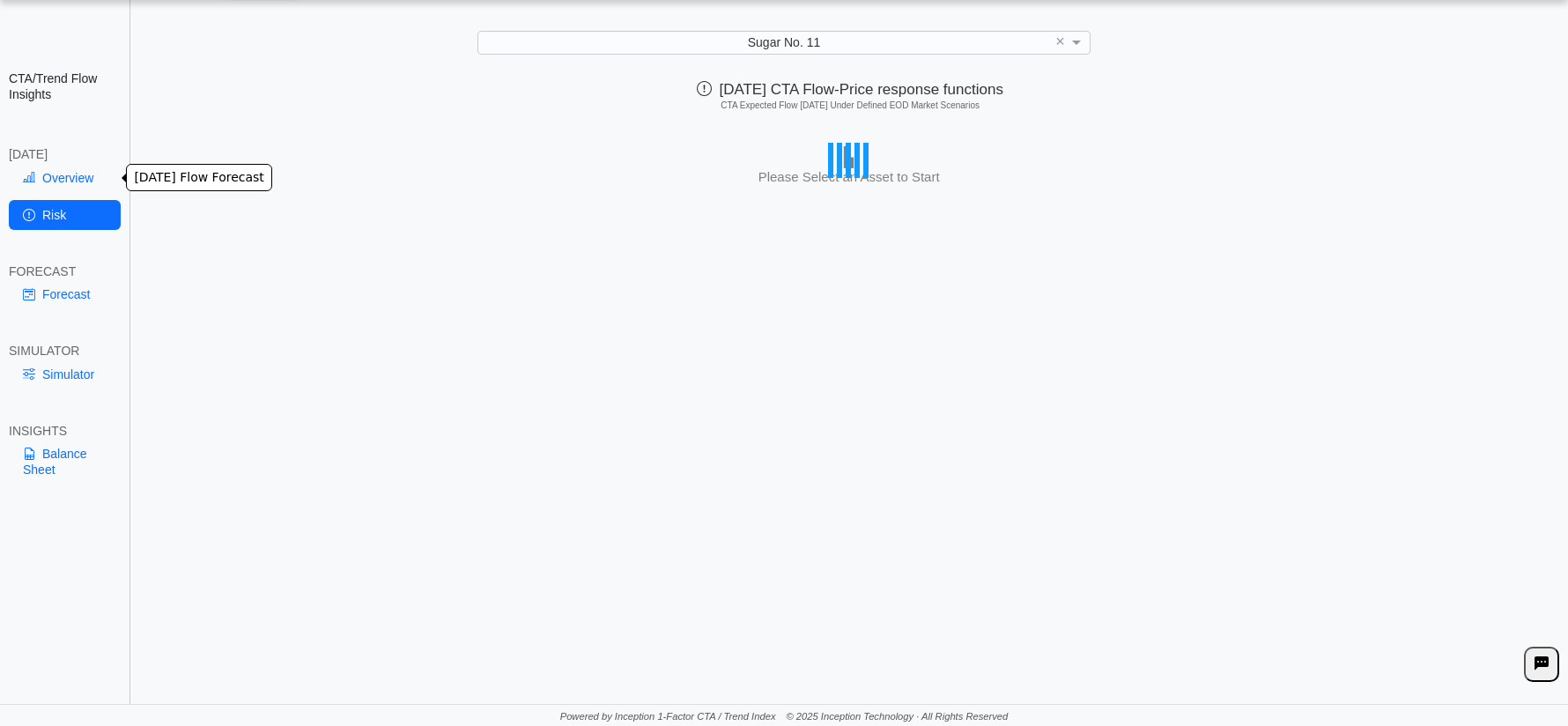
click at [45, 183] on link "Overview" at bounding box center [65, 178] width 112 height 30
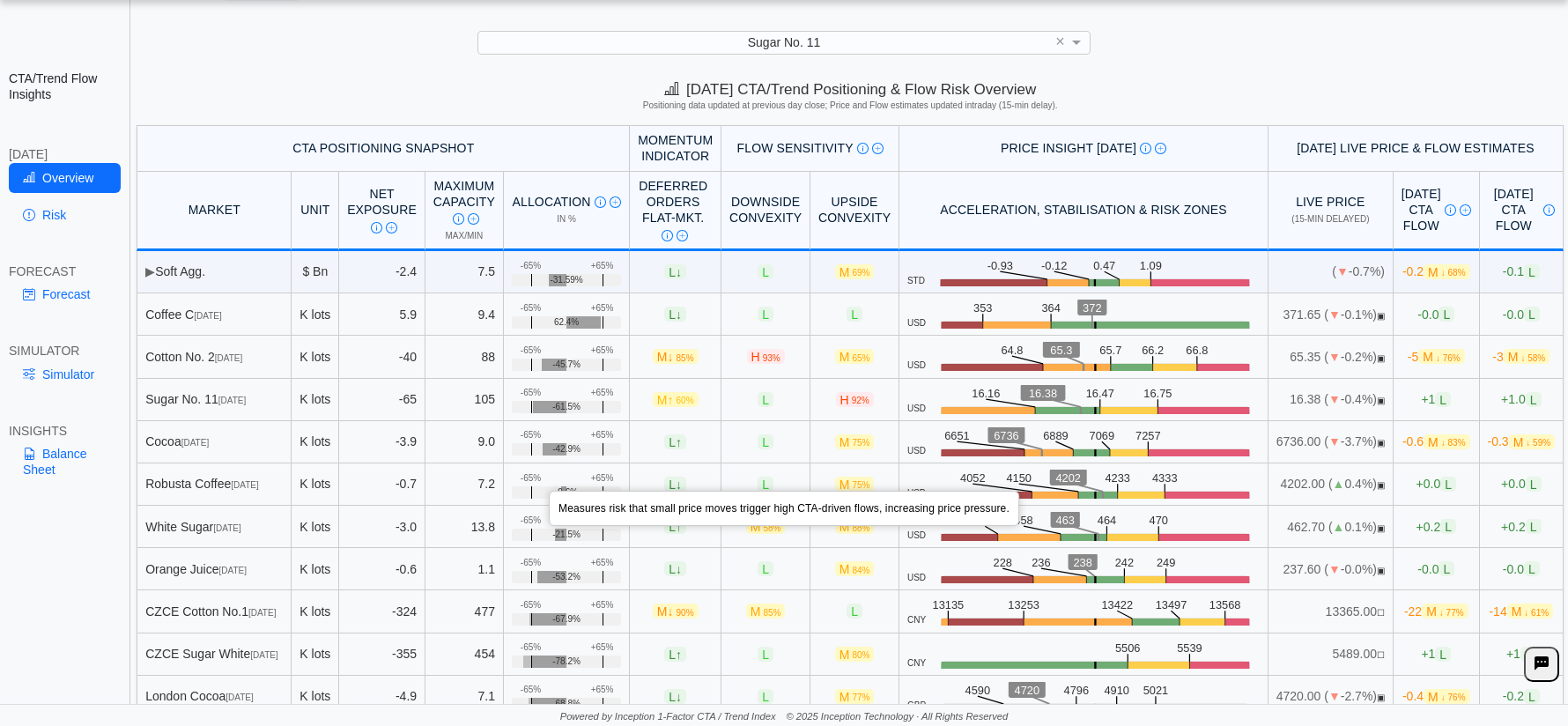
click at [857, 148] on img at bounding box center [863, 148] width 11 height 11
click at [857, 151] on img at bounding box center [863, 148] width 11 height 11
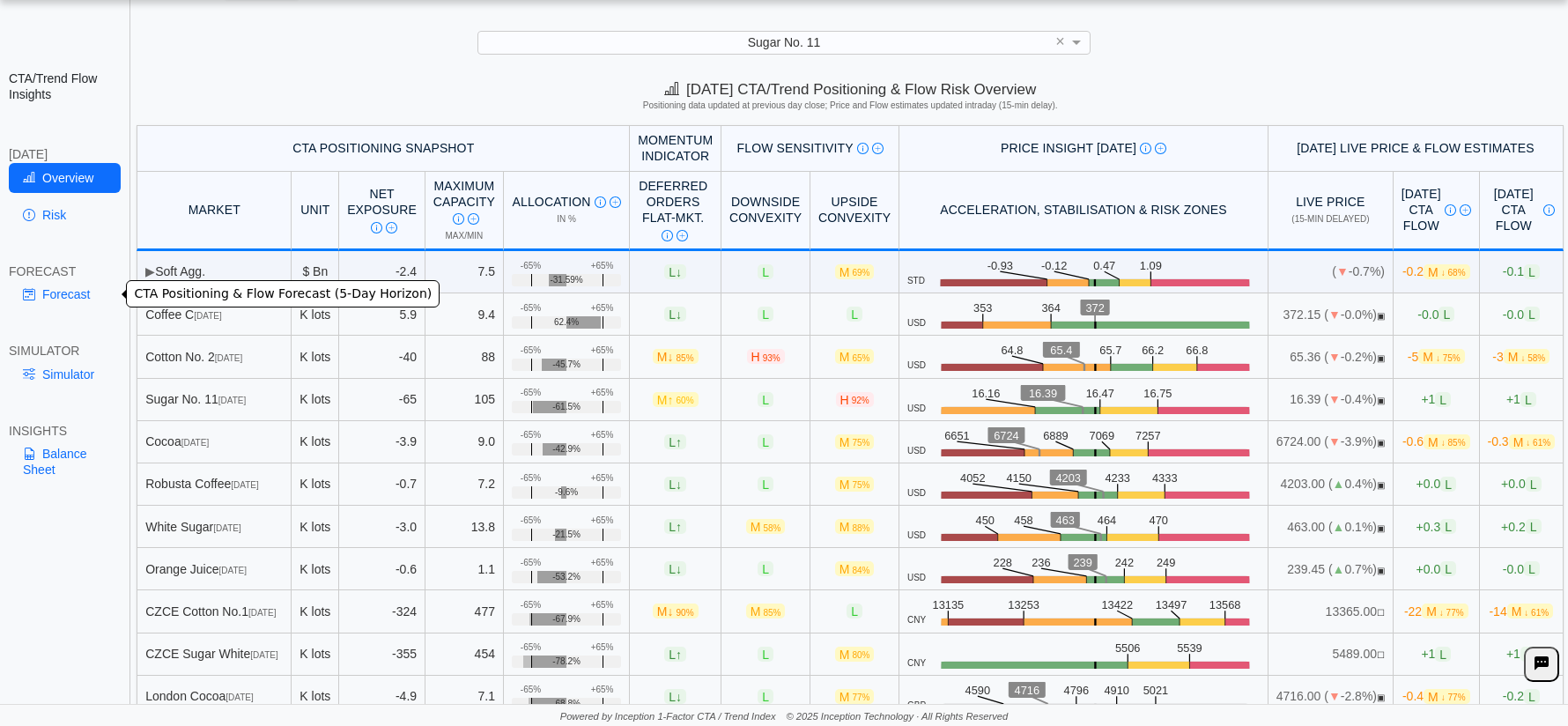
click at [85, 296] on link "Forecast" at bounding box center [65, 294] width 112 height 30
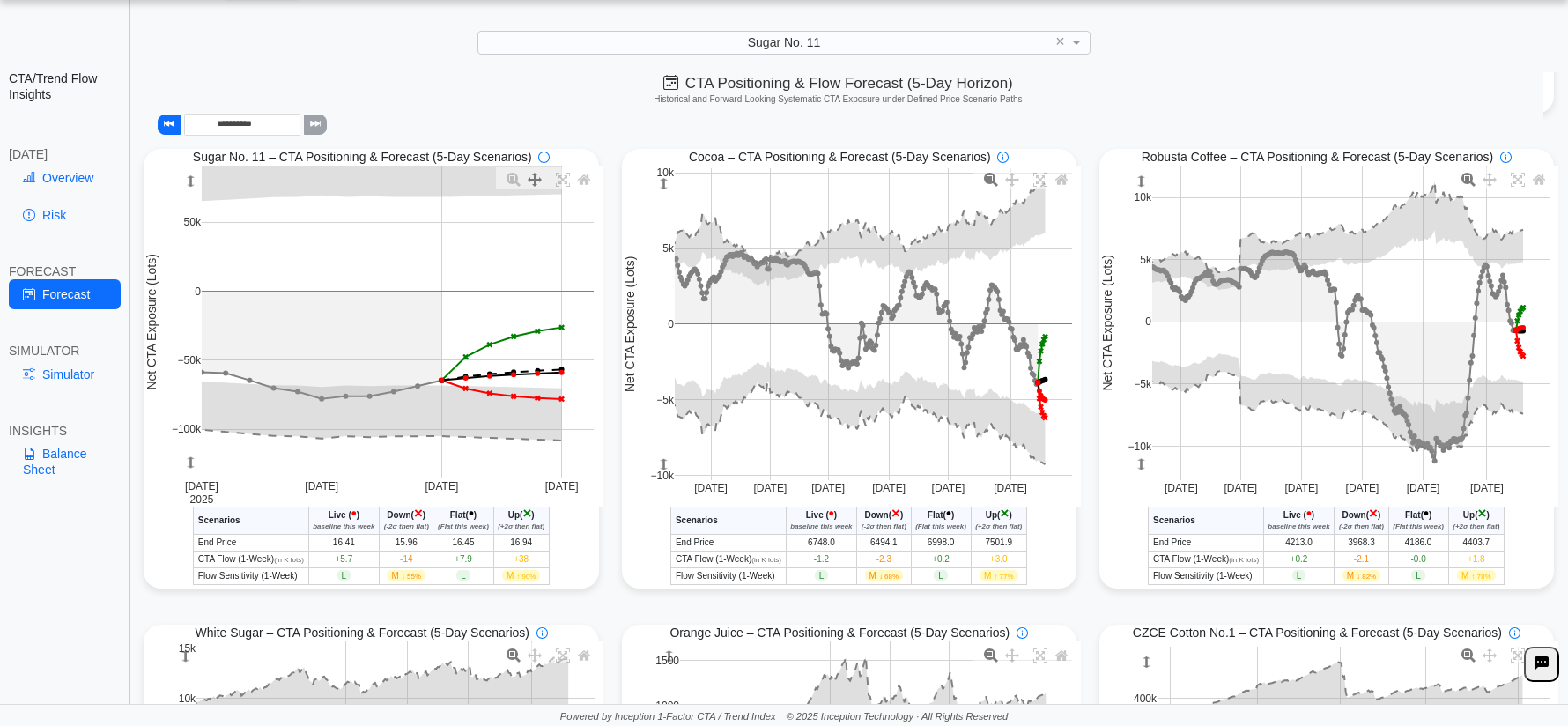
scroll to position [490, 0]
click at [50, 220] on link "Risk" at bounding box center [65, 215] width 112 height 30
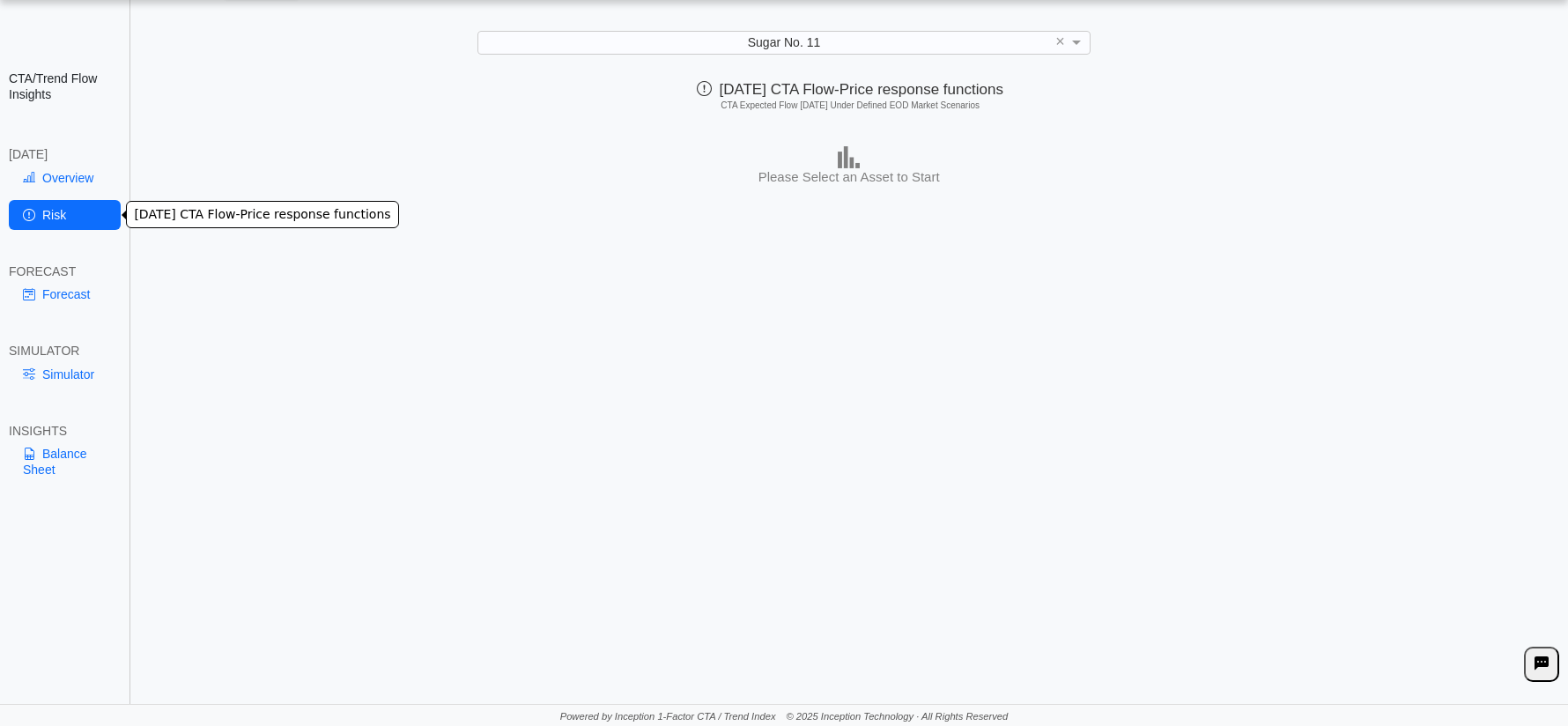
scroll to position [0, 0]
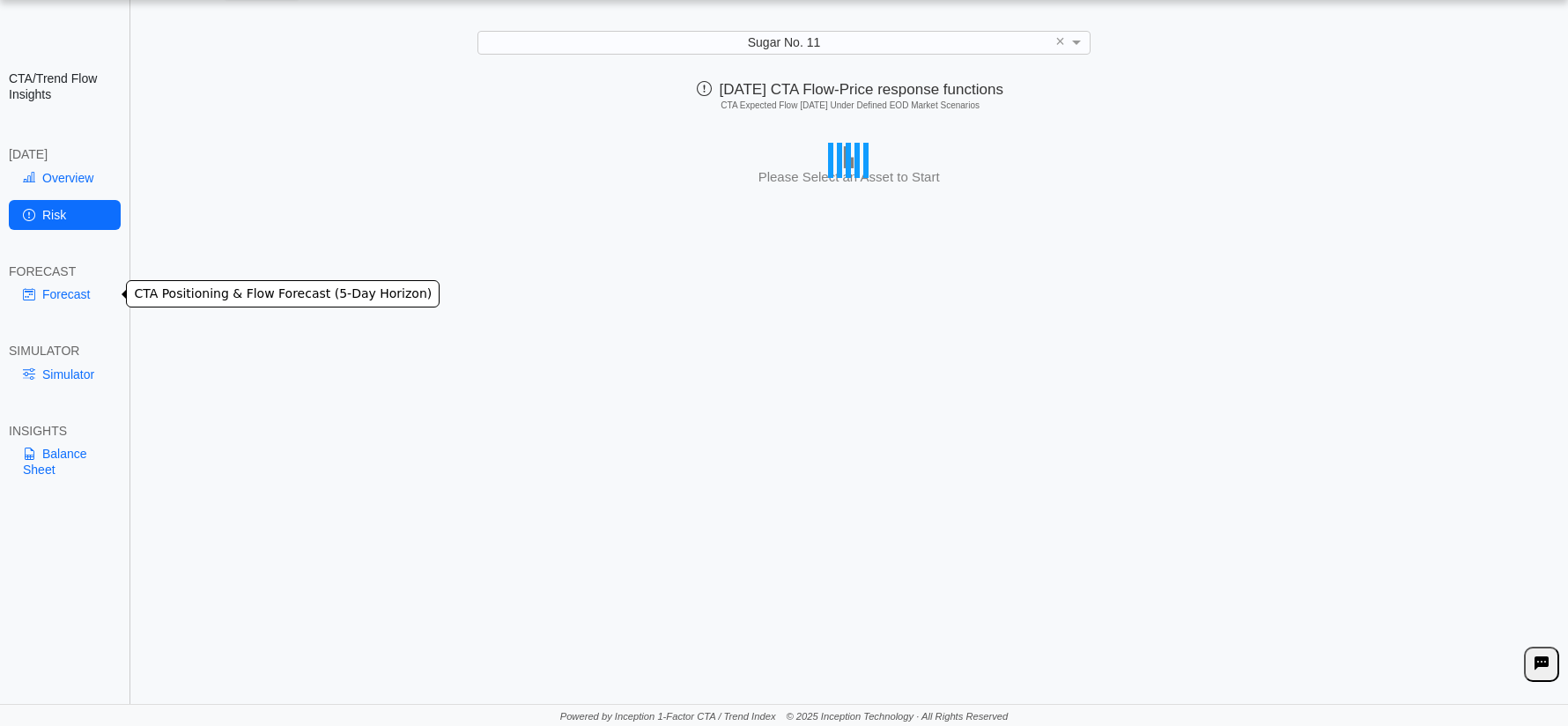
click at [46, 292] on link "Forecast" at bounding box center [65, 294] width 112 height 30
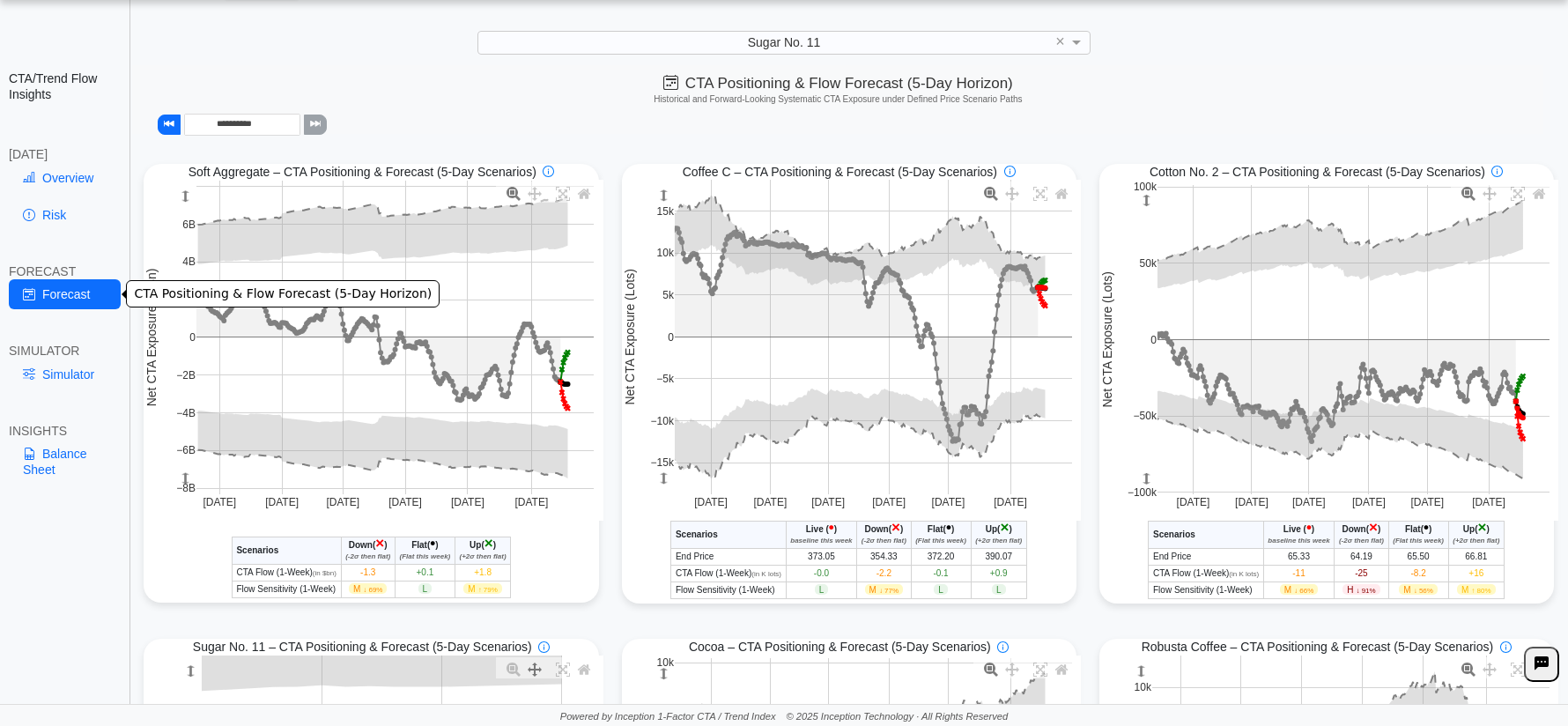
click at [86, 295] on link "Forecast" at bounding box center [65, 294] width 112 height 30
click at [61, 215] on link "Risk" at bounding box center [65, 215] width 112 height 30
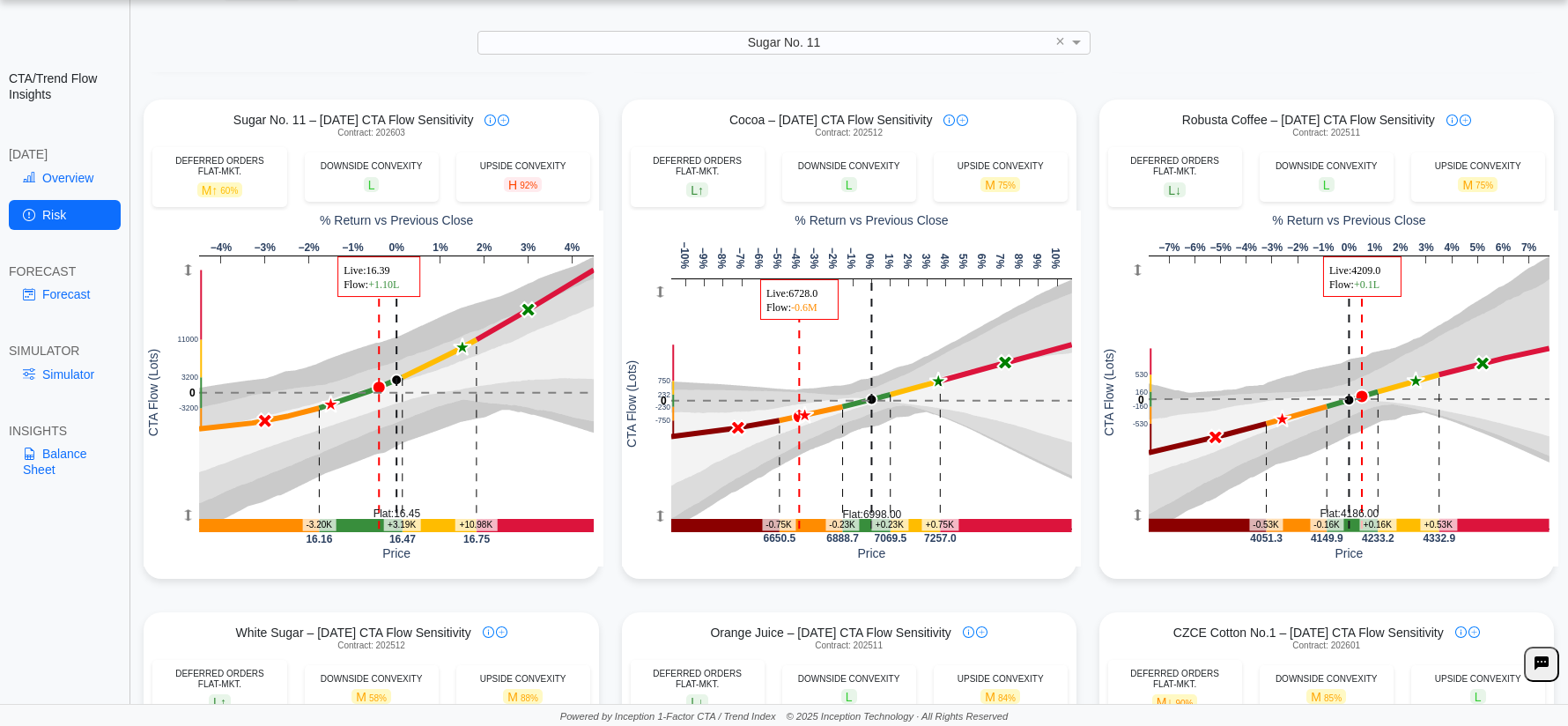
scroll to position [554, 0]
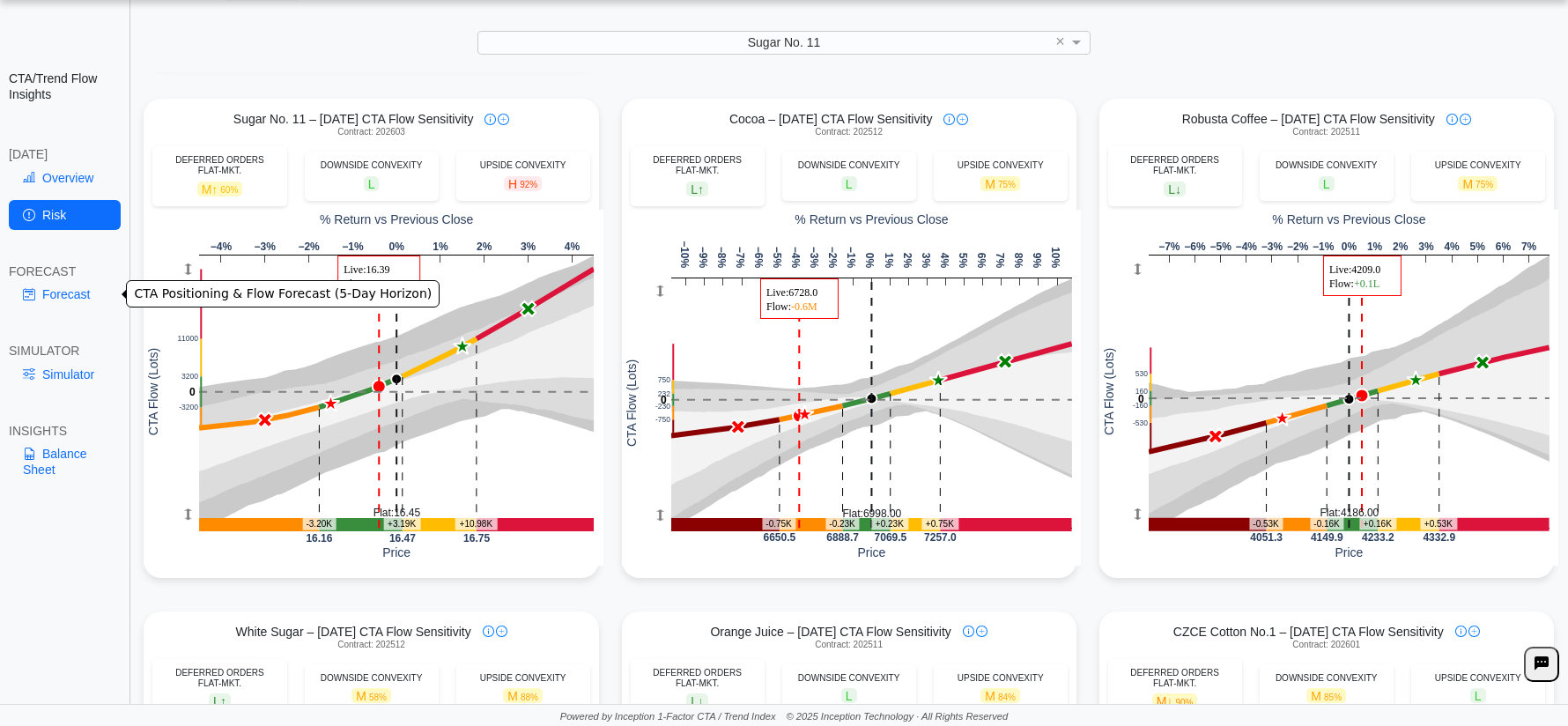
click at [59, 295] on link "Forecast" at bounding box center [65, 294] width 112 height 30
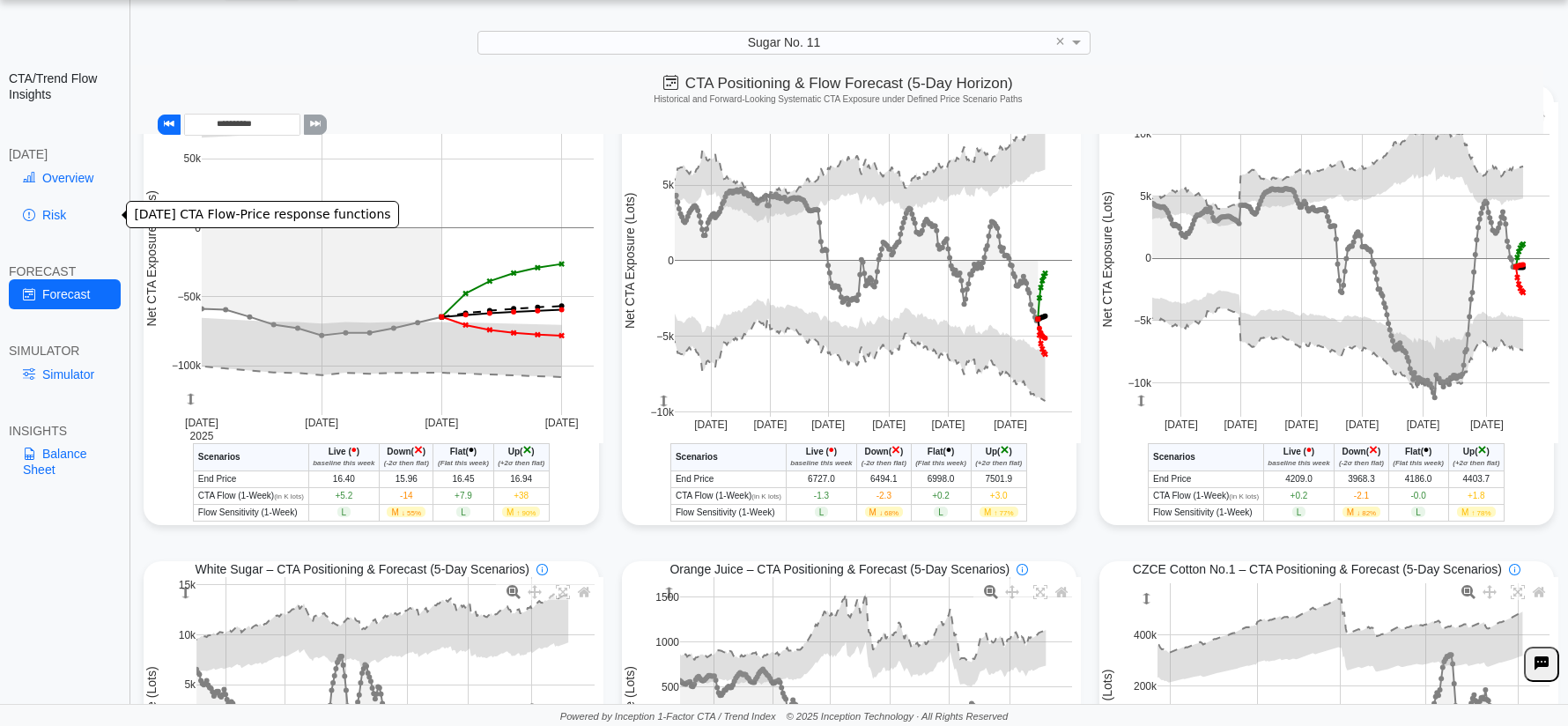
click at [57, 210] on link "Risk" at bounding box center [65, 215] width 112 height 30
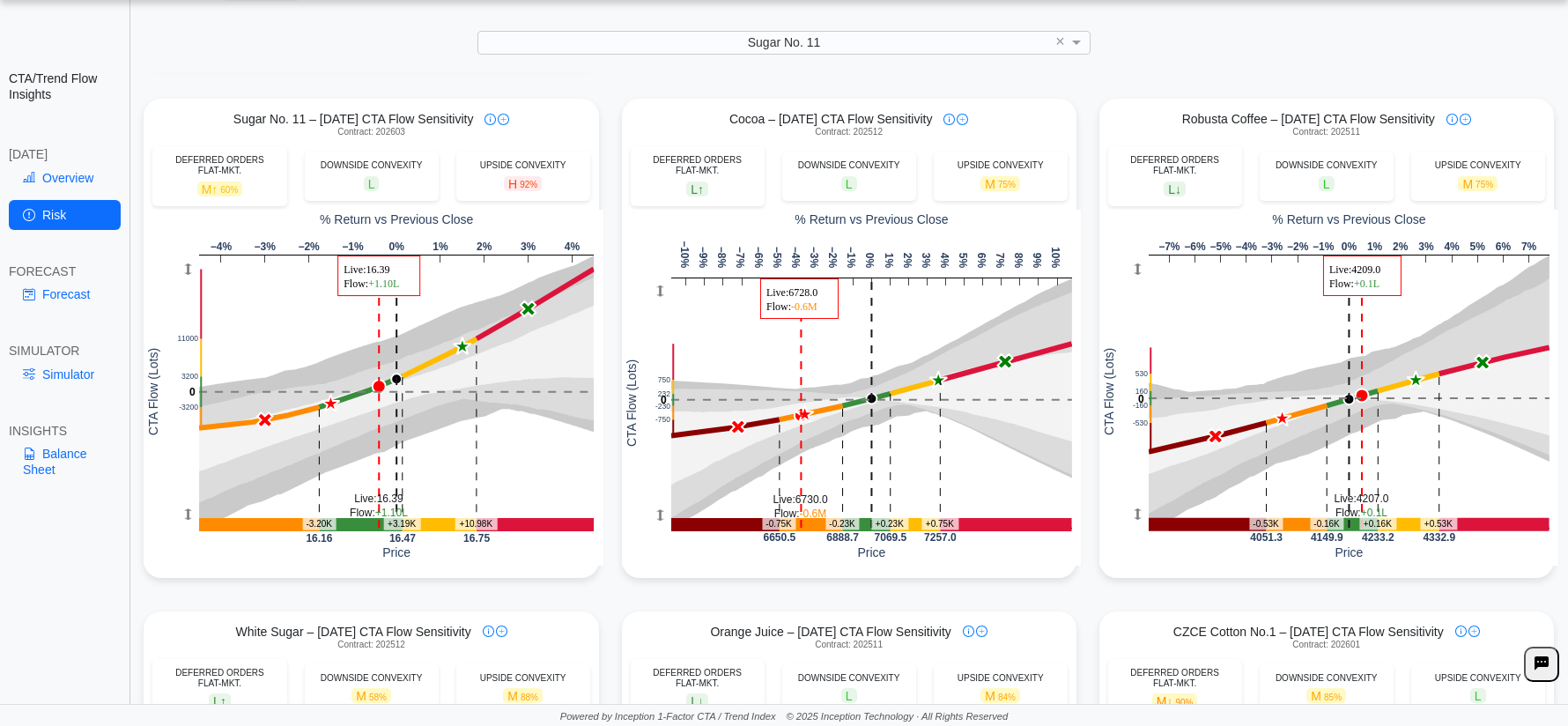
click at [109, 712] on div "Powered by Inception 1-Factor CTA / Trend Index © 2025 Inception Technology · A…" at bounding box center [784, 715] width 1568 height 22
